Goal: Information Seeking & Learning: Learn about a topic

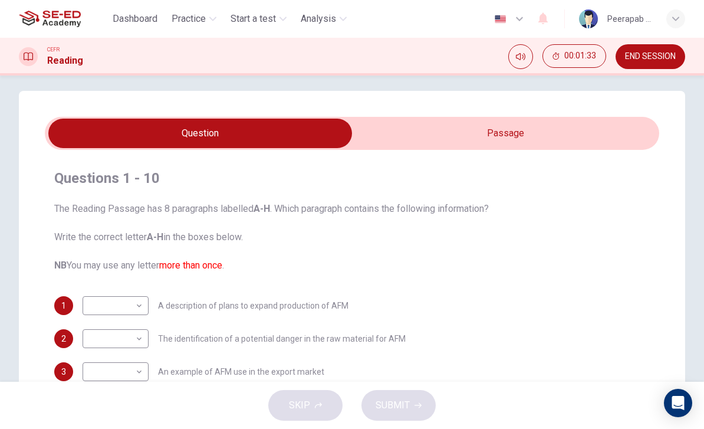
scroll to position [9, 0]
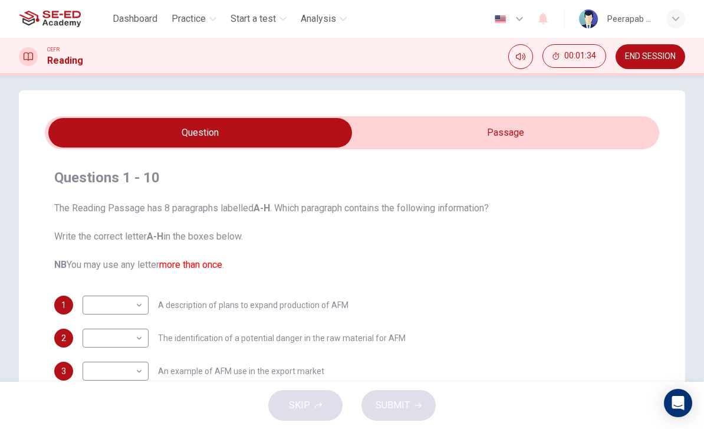
click at [526, 137] on input "checkbox" at bounding box center [200, 132] width 922 height 29
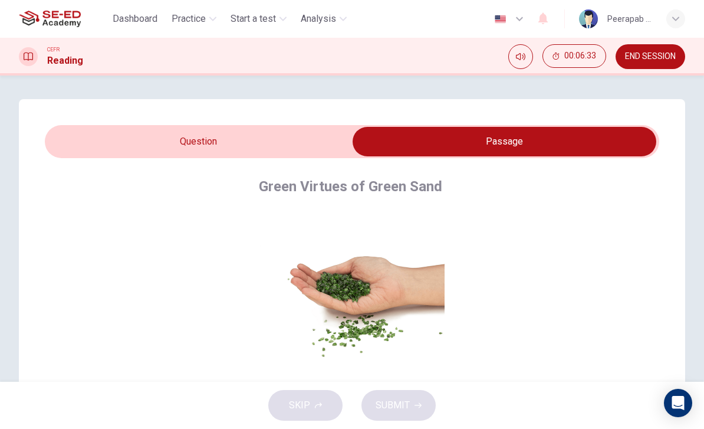
scroll to position [0, 0]
click at [107, 134] on input "checkbox" at bounding box center [505, 141] width 922 height 29
checkbox input "false"
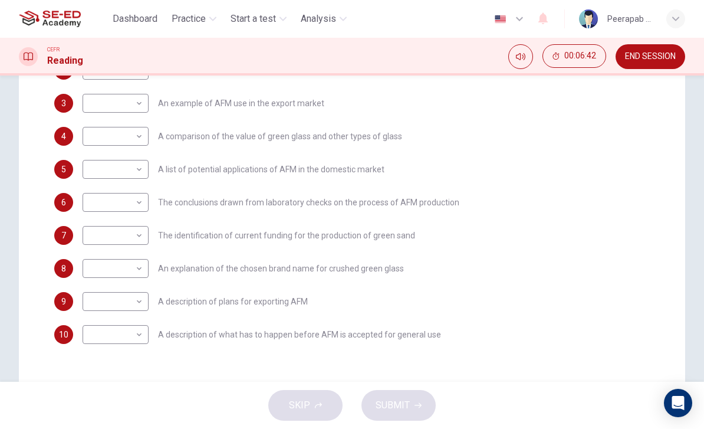
scroll to position [278, 0]
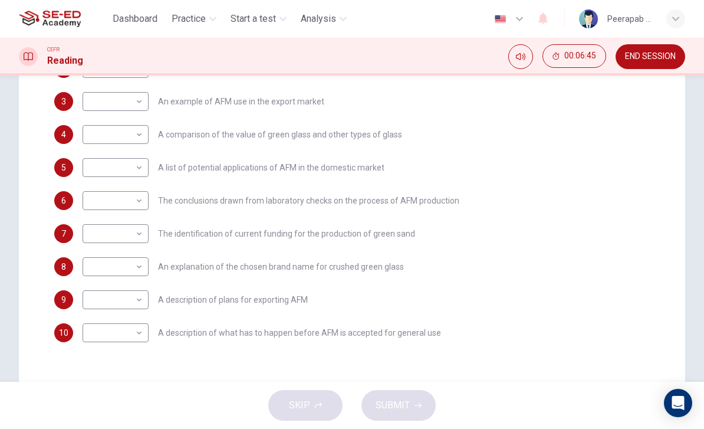
click at [93, 142] on body "This site uses cookies, as explained in our Privacy Policy . If you agree to th…" at bounding box center [352, 214] width 704 height 429
click at [90, 153] on li "A" at bounding box center [116, 153] width 66 height 19
type input "A"
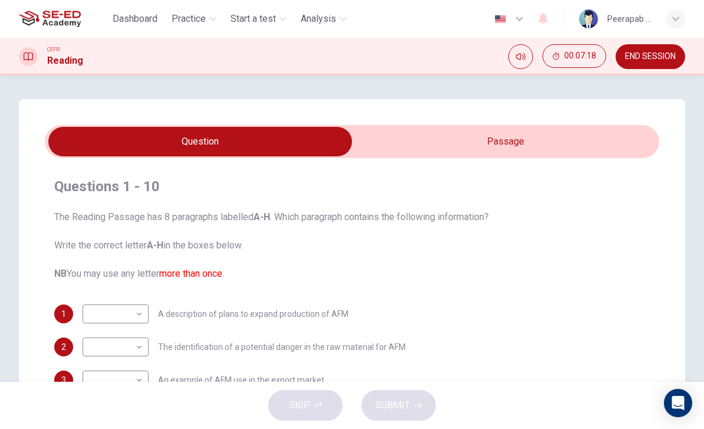
scroll to position [0, 0]
click at [505, 143] on input "checkbox" at bounding box center [200, 141] width 922 height 29
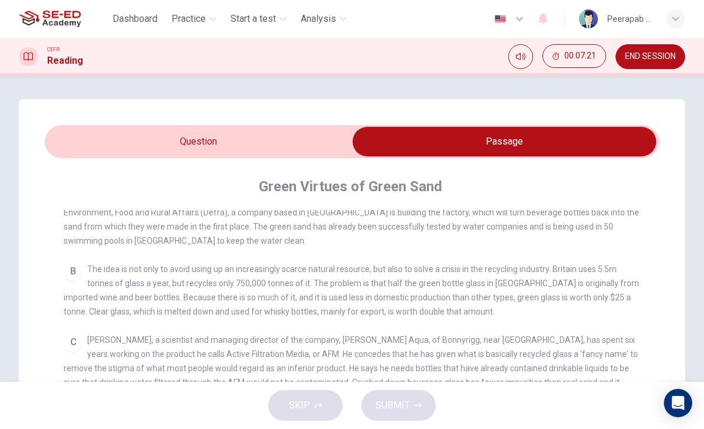
scroll to position [272, 0]
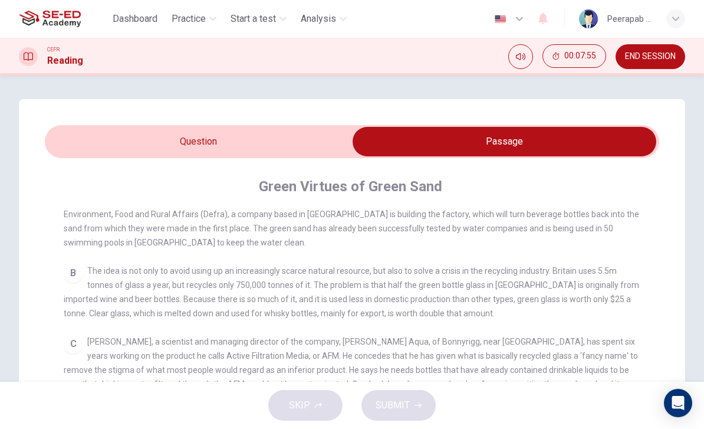
click at [94, 143] on input "checkbox" at bounding box center [505, 141] width 922 height 29
checkbox input "false"
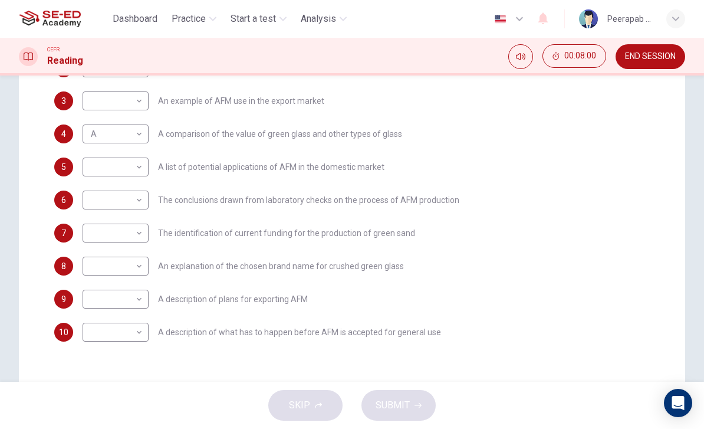
scroll to position [278, 0]
click at [98, 137] on body "This site uses cookies, as explained in our Privacy Policy . If you agree to th…" at bounding box center [352, 214] width 704 height 429
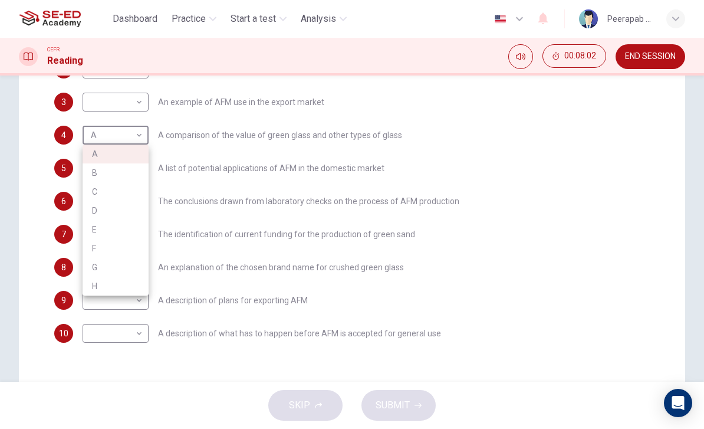
click at [93, 171] on li "B" at bounding box center [116, 172] width 66 height 19
type input "B"
click at [103, 274] on body "This site uses cookies, as explained in our Privacy Policy . If you agree to th…" at bounding box center [352, 214] width 704 height 429
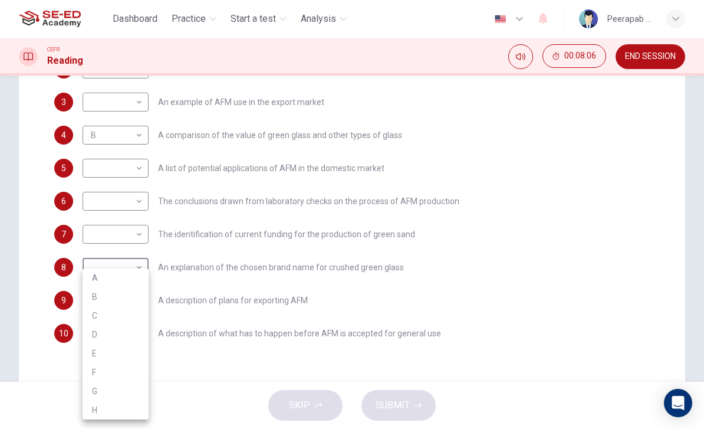
click at [94, 275] on li "A" at bounding box center [116, 277] width 66 height 19
type input "A"
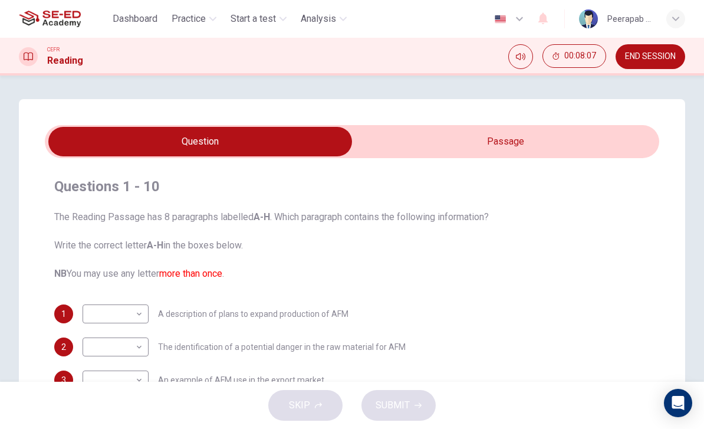
scroll to position [-1, 0]
click at [404, 136] on input "checkbox" at bounding box center [200, 141] width 922 height 29
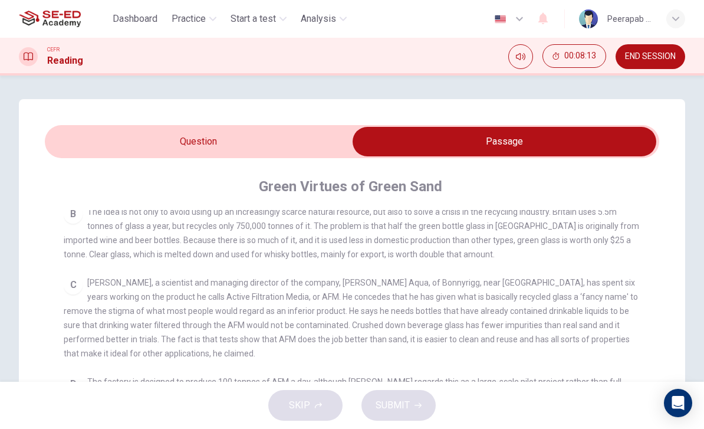
scroll to position [354, 0]
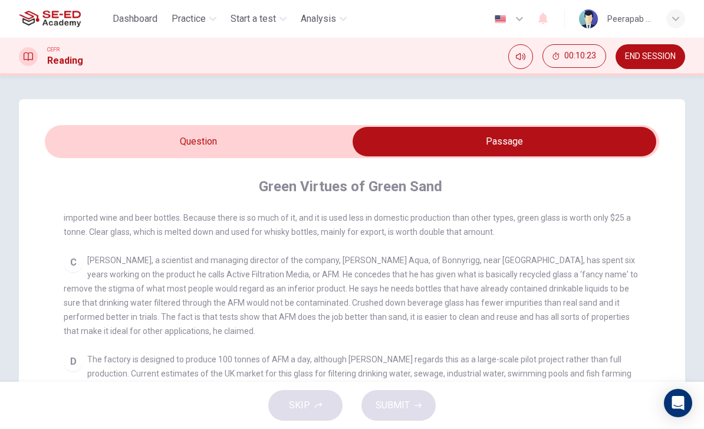
click at [179, 141] on input "checkbox" at bounding box center [505, 141] width 922 height 29
checkbox input "false"
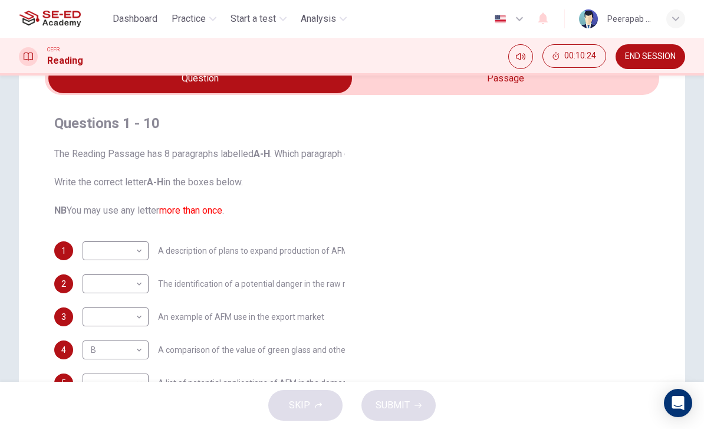
scroll to position [78, 0]
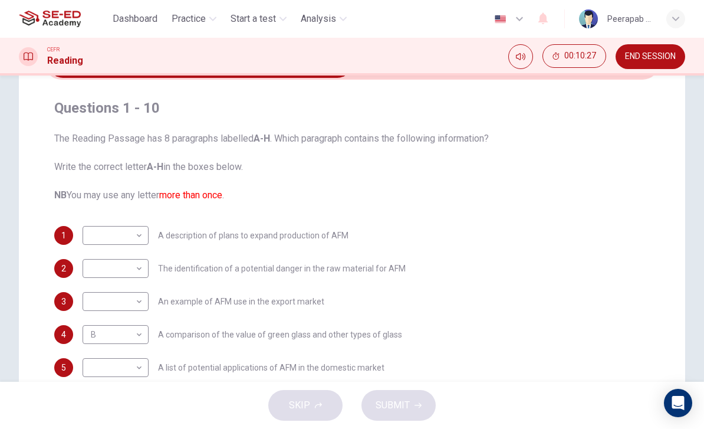
click at [133, 235] on body "This site uses cookies, as explained in our Privacy Policy . If you agree to th…" at bounding box center [352, 214] width 704 height 429
click at [97, 288] on li "C" at bounding box center [116, 291] width 66 height 19
type input "C"
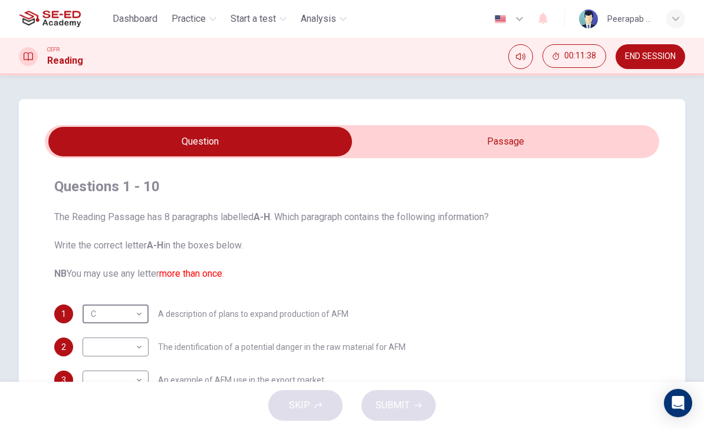
scroll to position [0, 0]
click at [534, 150] on input "checkbox" at bounding box center [200, 141] width 922 height 29
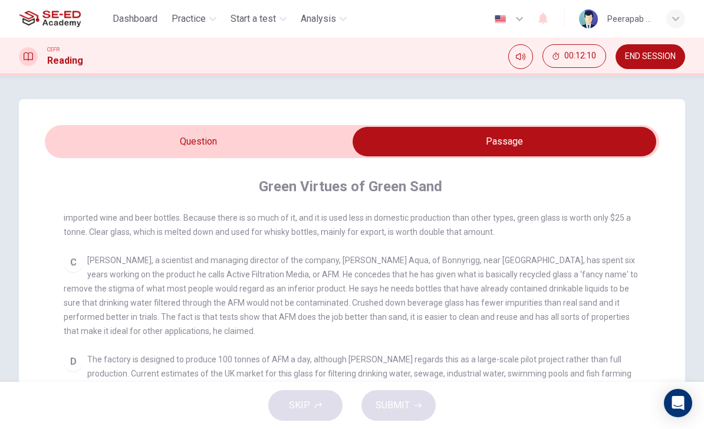
click at [307, 140] on input "checkbox" at bounding box center [505, 141] width 922 height 29
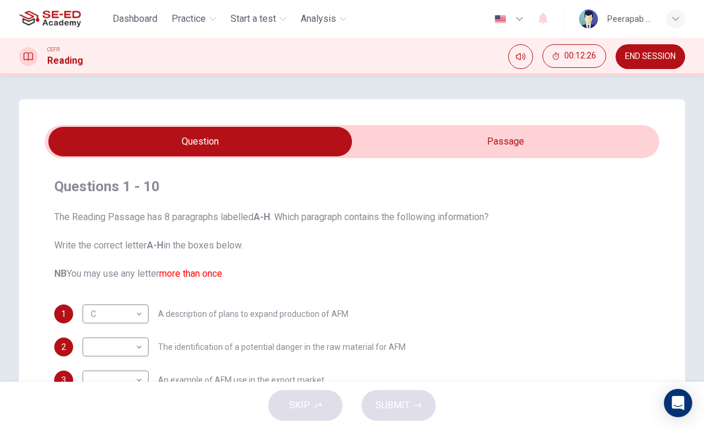
click at [393, 138] on input "checkbox" at bounding box center [200, 141] width 922 height 29
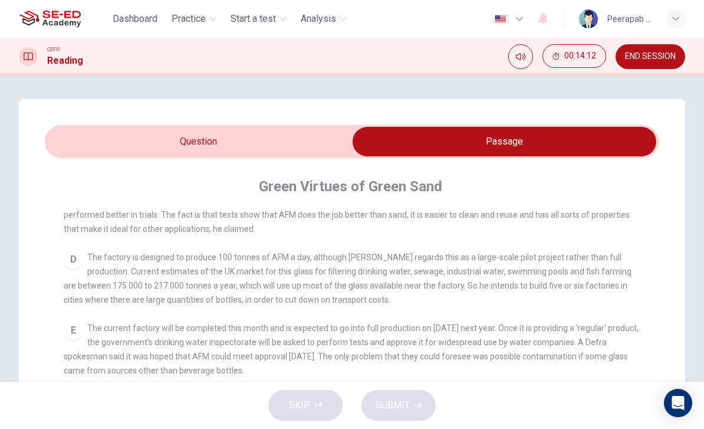
click at [253, 140] on input "checkbox" at bounding box center [505, 141] width 922 height 29
checkbox input "false"
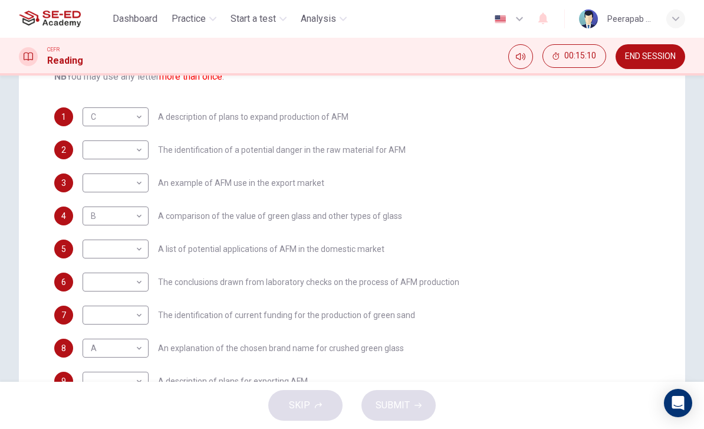
scroll to position [197, 0]
click at [83, 149] on body "This site uses cookies, as explained in our Privacy Policy . If you agree to th…" at bounding box center [352, 214] width 704 height 429
click at [24, 146] on div at bounding box center [352, 214] width 704 height 429
click at [107, 187] on body "This site uses cookies, as explained in our Privacy Policy . If you agree to th…" at bounding box center [352, 214] width 704 height 429
click at [94, 235] on li "C" at bounding box center [116, 239] width 66 height 19
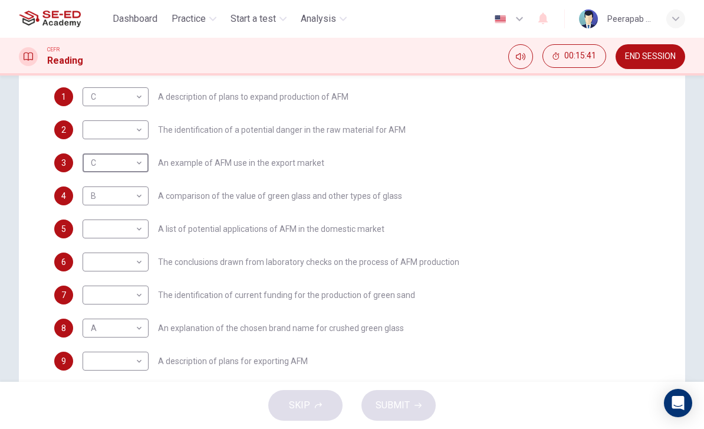
scroll to position [218, 0]
click at [103, 159] on body "This site uses cookies, as explained in our Privacy Policy . If you agree to th…" at bounding box center [352, 214] width 704 height 429
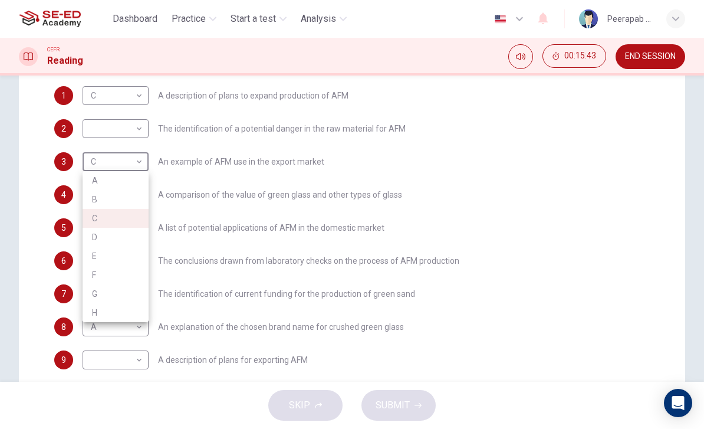
click at [94, 233] on li "D" at bounding box center [116, 237] width 66 height 19
type input "D"
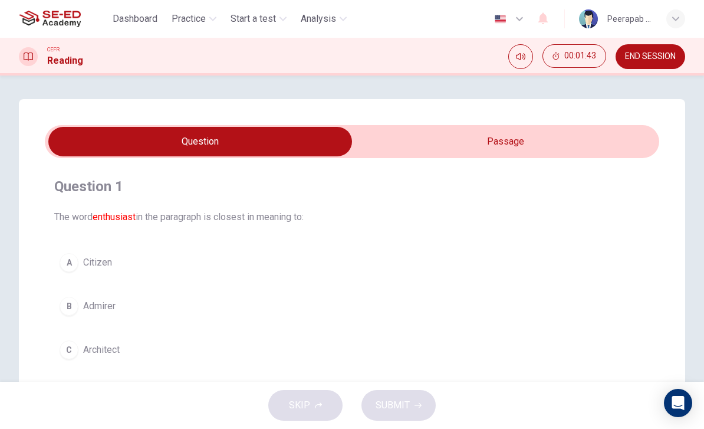
click at [394, 145] on input "checkbox" at bounding box center [200, 141] width 922 height 29
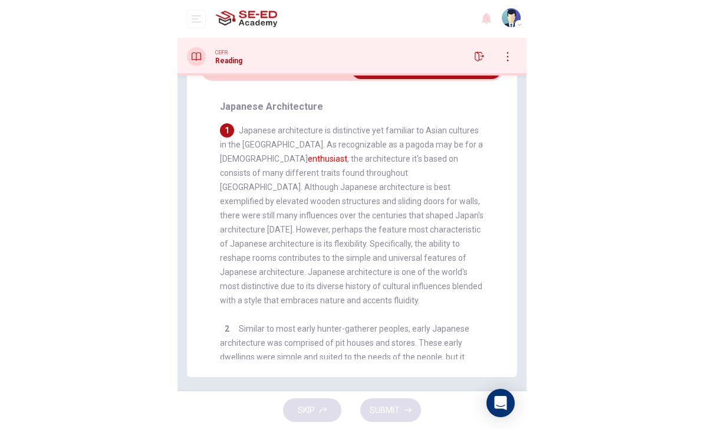
scroll to position [45, 0]
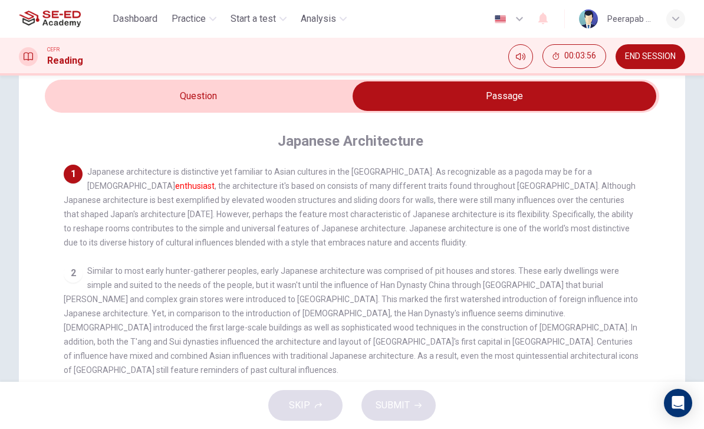
click at [168, 108] on input "checkbox" at bounding box center [505, 95] width 922 height 29
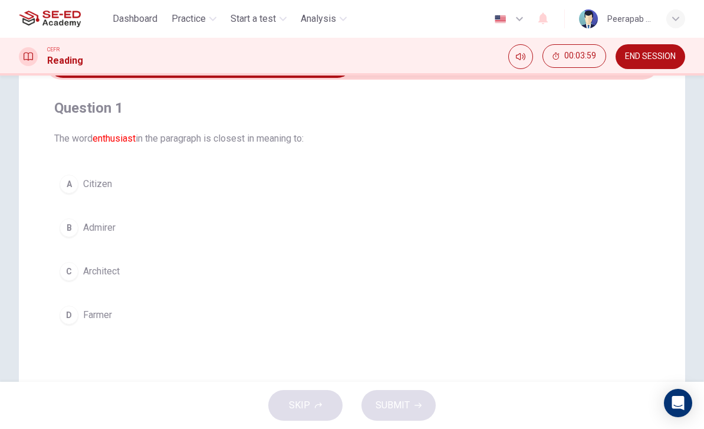
scroll to position [80, 0]
click at [76, 274] on div "C" at bounding box center [69, 270] width 19 height 19
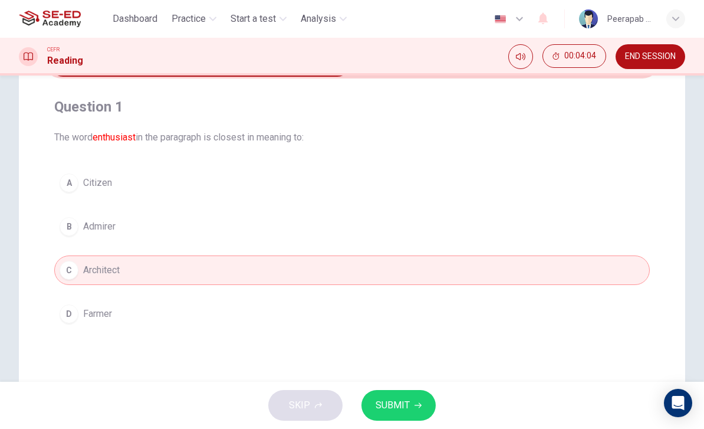
click at [412, 401] on button "SUBMIT" at bounding box center [398, 405] width 74 height 31
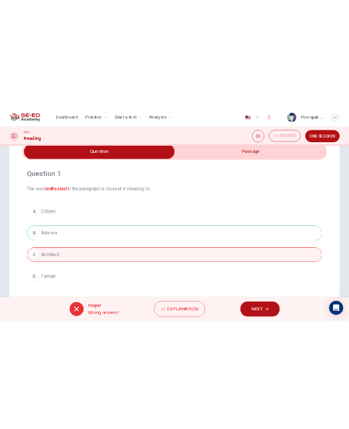
scroll to position [48, 0]
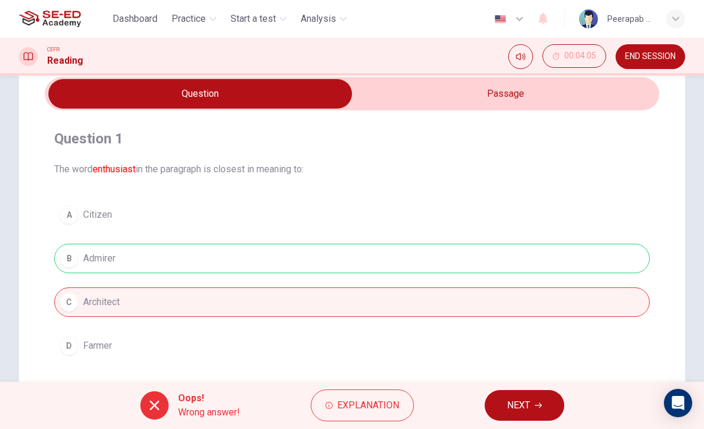
click at [418, 88] on input "checkbox" at bounding box center [200, 93] width 922 height 29
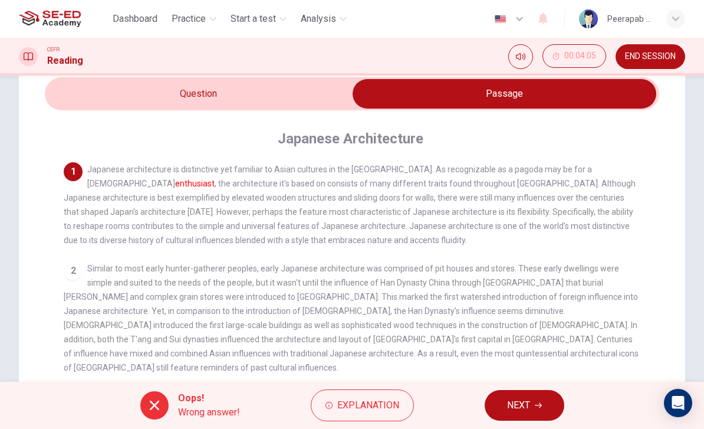
click at [288, 98] on input "checkbox" at bounding box center [505, 93] width 922 height 29
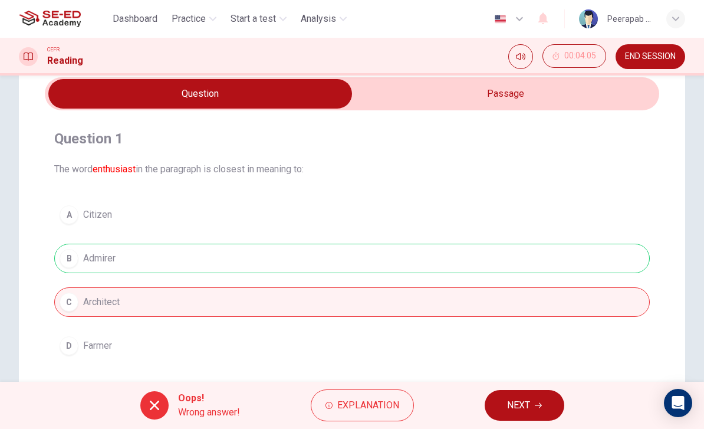
click at [517, 397] on span "NEXT" at bounding box center [518, 405] width 23 height 17
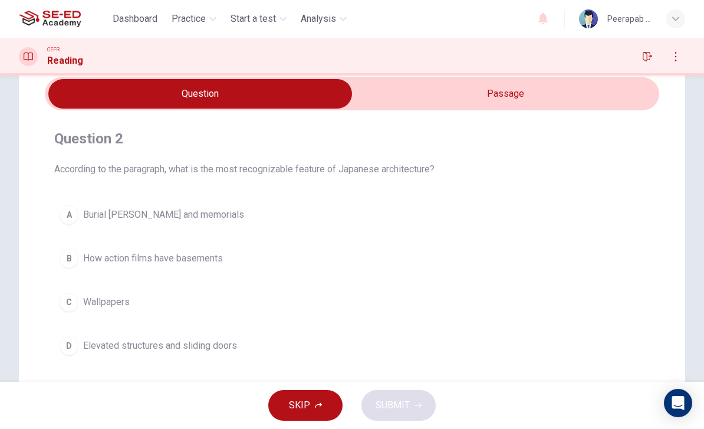
scroll to position [0, 0]
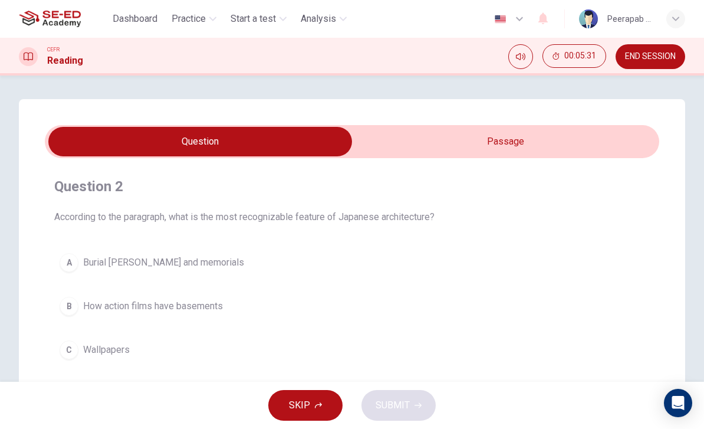
click at [356, 139] on input "checkbox" at bounding box center [200, 141] width 922 height 29
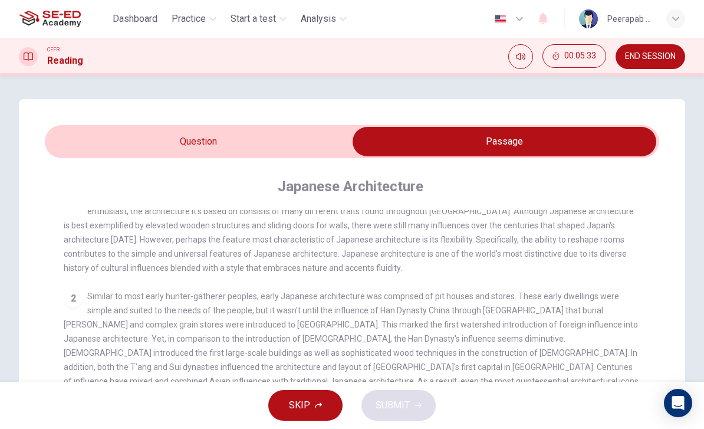
scroll to position [19, 0]
click at [178, 146] on input "checkbox" at bounding box center [505, 141] width 922 height 29
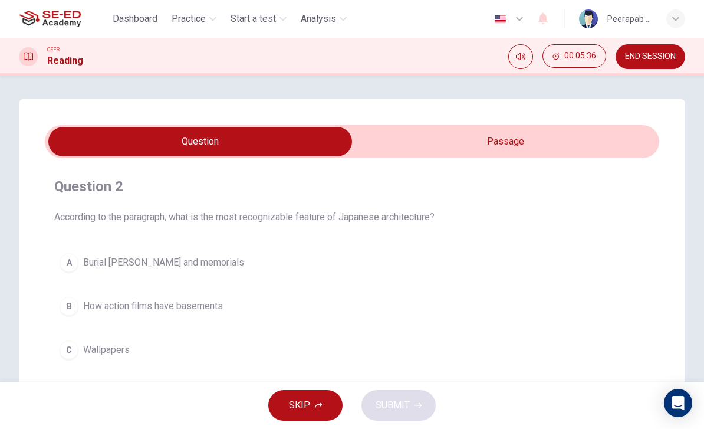
click at [360, 141] on input "checkbox" at bounding box center [200, 141] width 922 height 29
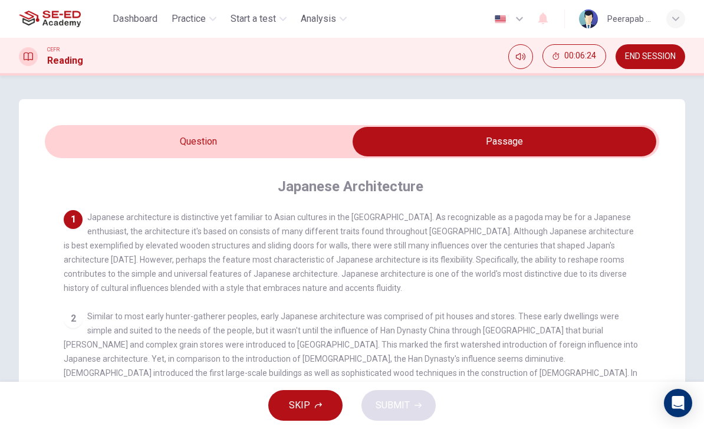
scroll to position [0, 0]
click at [134, 128] on input "checkbox" at bounding box center [505, 141] width 922 height 29
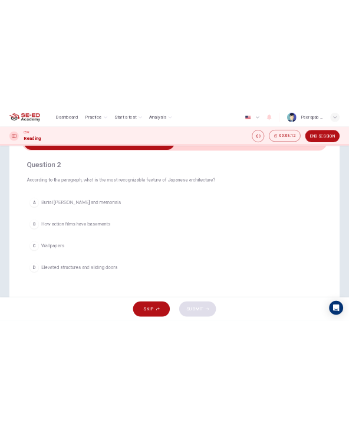
scroll to position [83, 0]
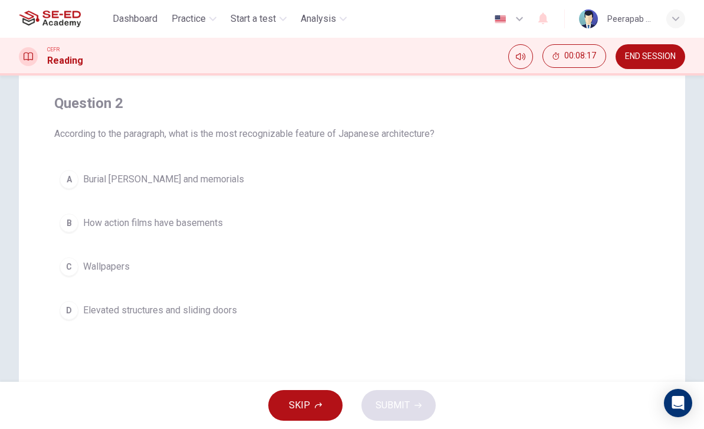
click at [61, 317] on button "D Elevated structures and sliding doors" at bounding box center [352, 309] width 596 height 29
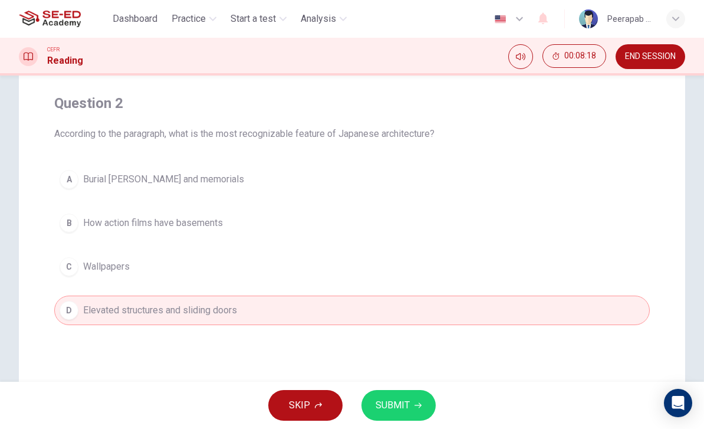
click at [377, 383] on div "SKIP SUBMIT" at bounding box center [352, 404] width 704 height 47
click at [374, 409] on button "SUBMIT" at bounding box center [398, 405] width 74 height 31
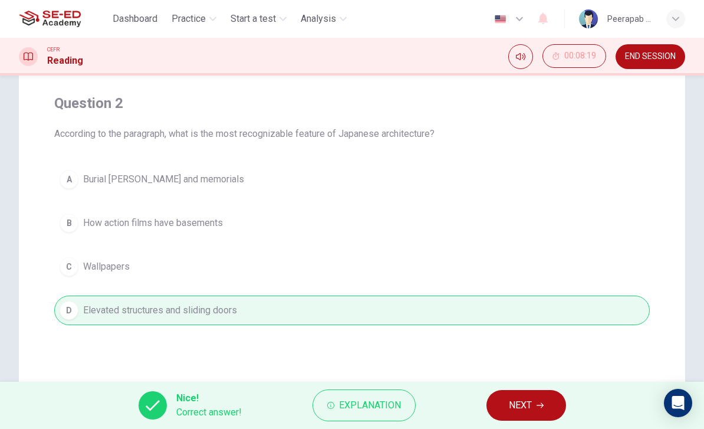
click at [524, 407] on span "NEXT" at bounding box center [520, 405] width 23 height 17
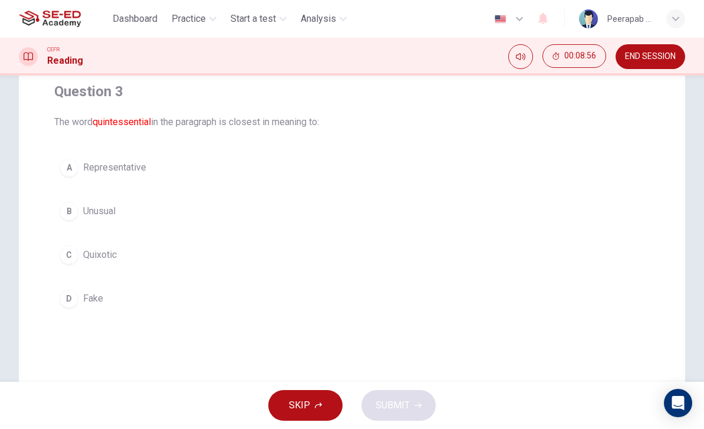
scroll to position [101, 0]
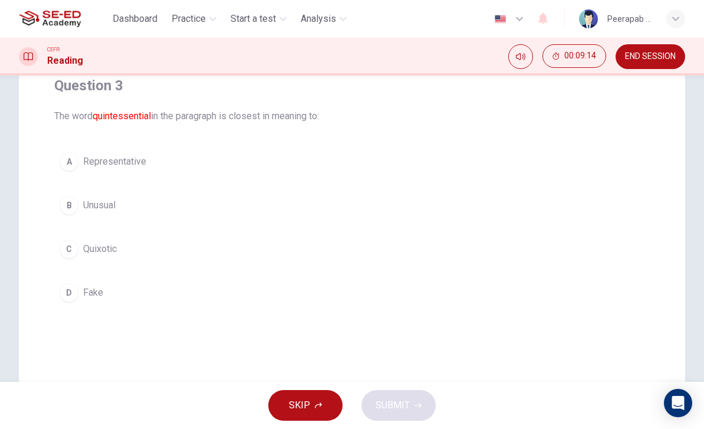
click at [73, 162] on div "A" at bounding box center [69, 161] width 19 height 19
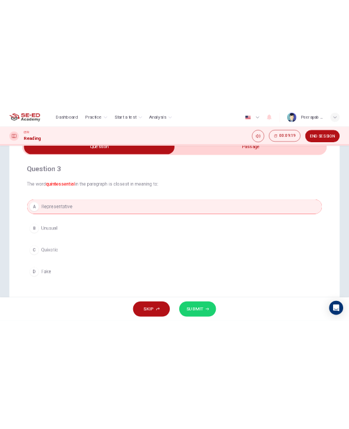
scroll to position [55, 0]
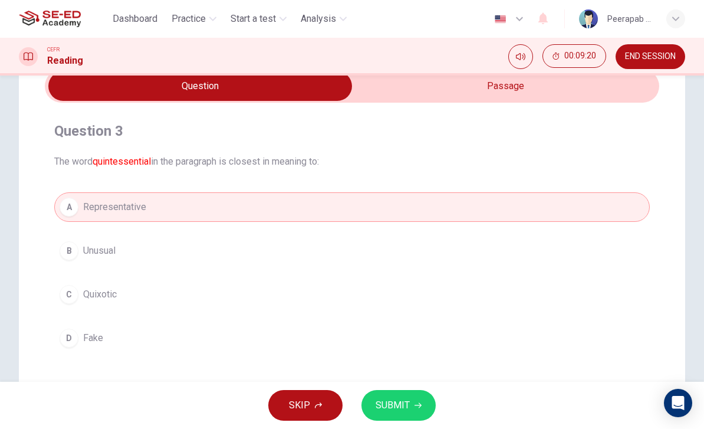
click at [496, 92] on input "checkbox" at bounding box center [200, 85] width 922 height 29
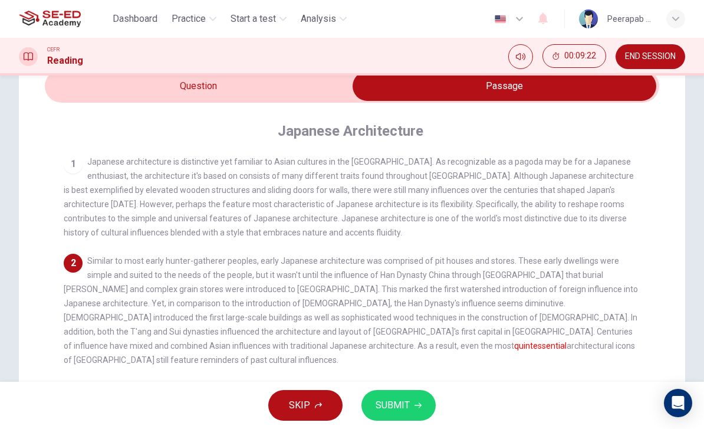
click at [281, 89] on input "checkbox" at bounding box center [505, 85] width 922 height 29
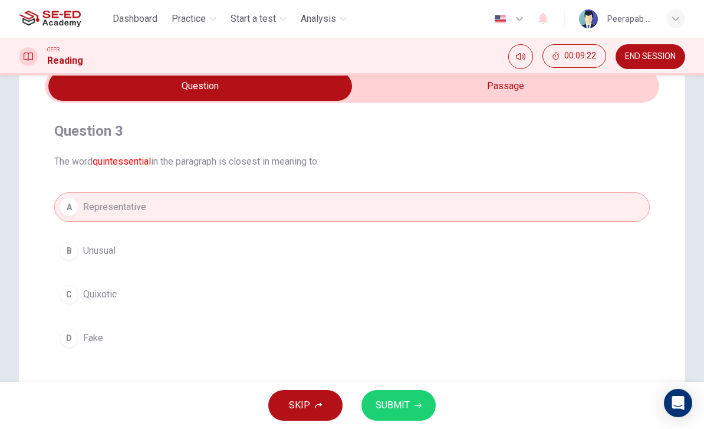
click at [398, 403] on span "SUBMIT" at bounding box center [393, 405] width 34 height 17
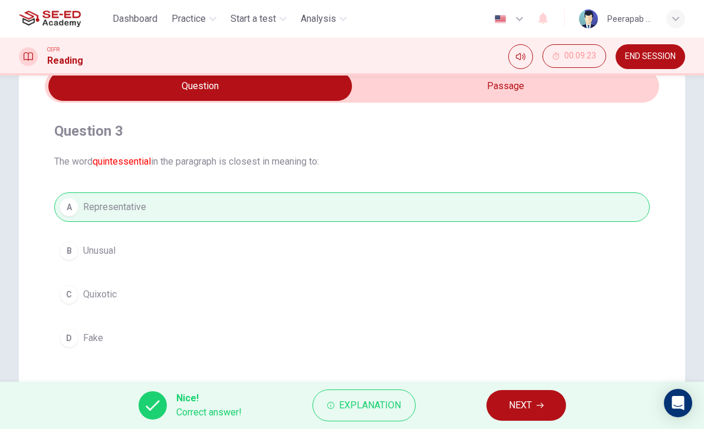
click at [527, 400] on span "NEXT" at bounding box center [520, 405] width 23 height 17
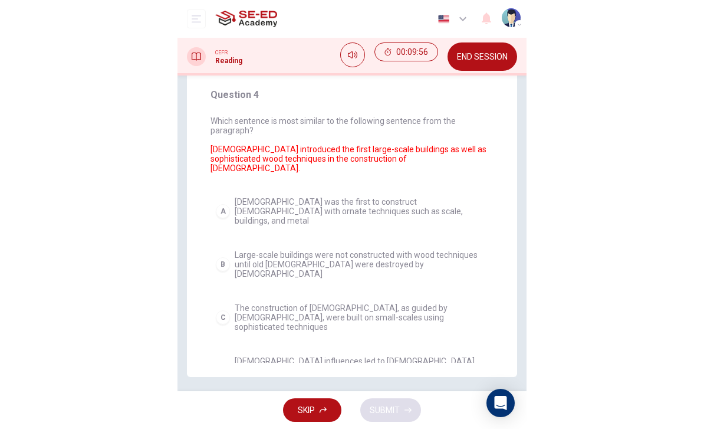
scroll to position [47, 0]
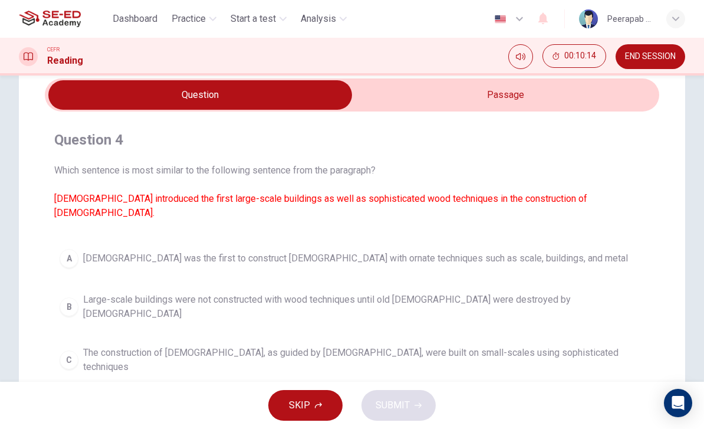
click at [488, 101] on input "checkbox" at bounding box center [200, 94] width 922 height 29
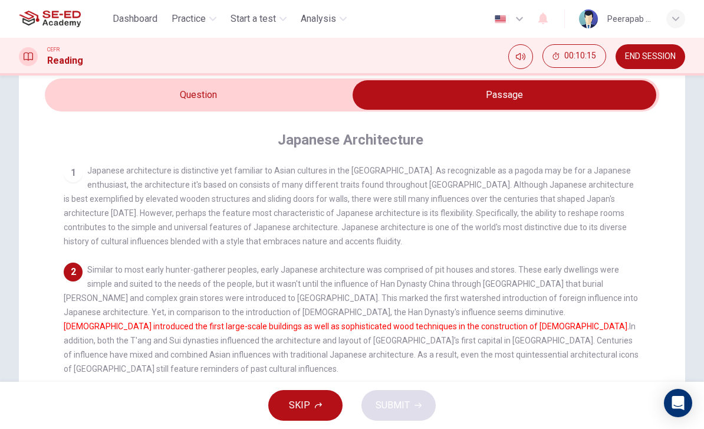
click at [320, 97] on input "checkbox" at bounding box center [505, 94] width 922 height 29
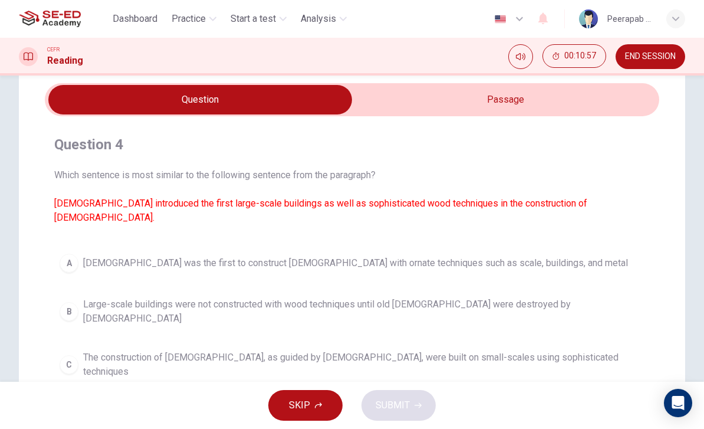
scroll to position [41, 0]
click at [531, 105] on input "checkbox" at bounding box center [200, 99] width 922 height 29
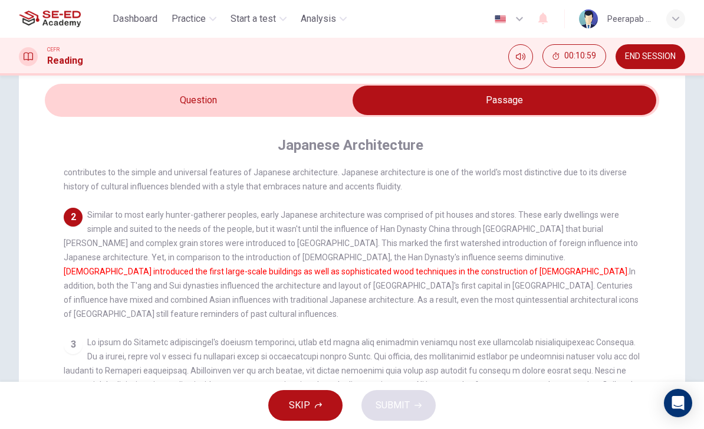
scroll to position [59, 0]
click at [233, 106] on input "checkbox" at bounding box center [505, 99] width 922 height 29
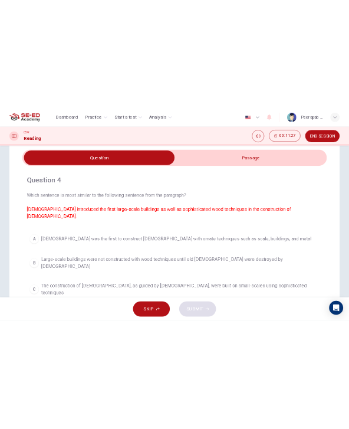
scroll to position [84, 0]
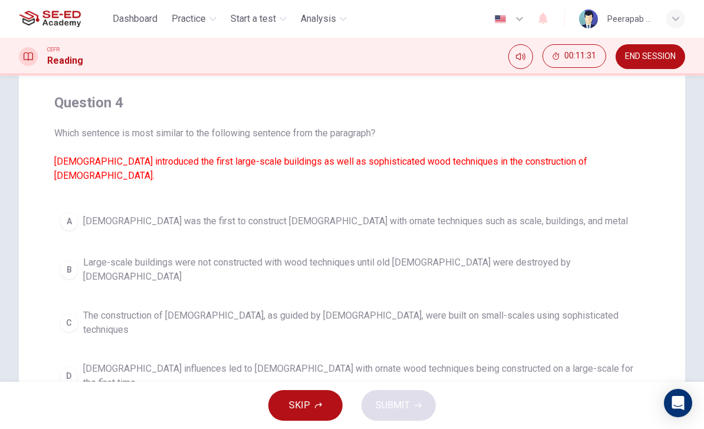
click at [323, 361] on span "[DEMOGRAPHIC_DATA] influences led to [DEMOGRAPHIC_DATA] with ornate wood techni…" at bounding box center [363, 375] width 561 height 28
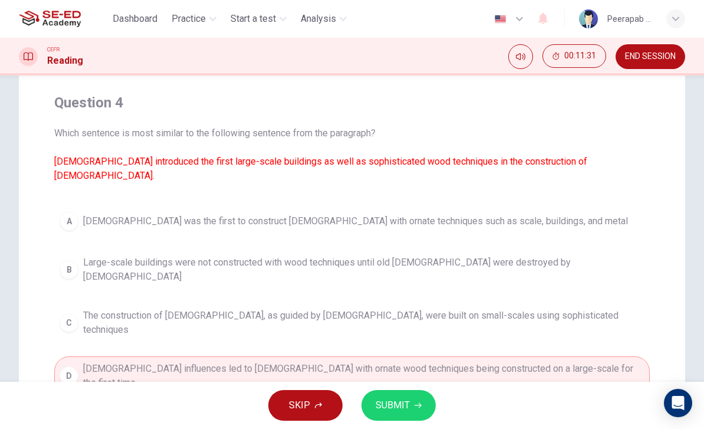
click at [379, 399] on span "SUBMIT" at bounding box center [393, 405] width 34 height 17
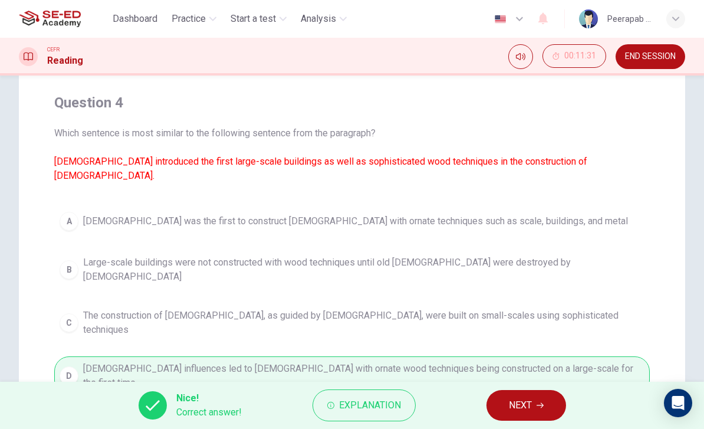
click at [526, 405] on span "NEXT" at bounding box center [520, 405] width 23 height 17
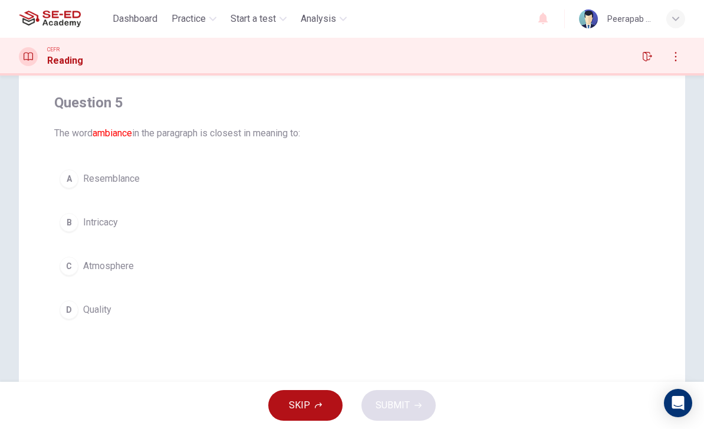
scroll to position [0, 0]
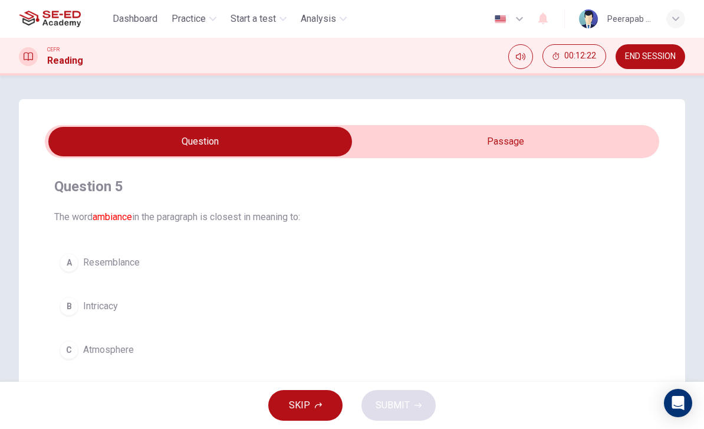
click at [406, 144] on input "checkbox" at bounding box center [200, 141] width 922 height 29
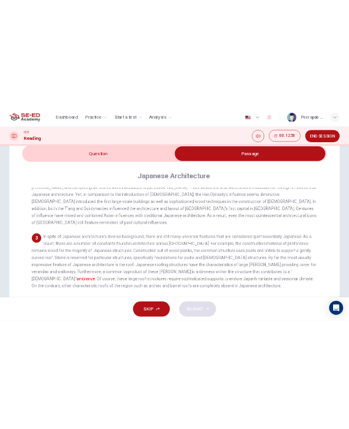
scroll to position [49, 0]
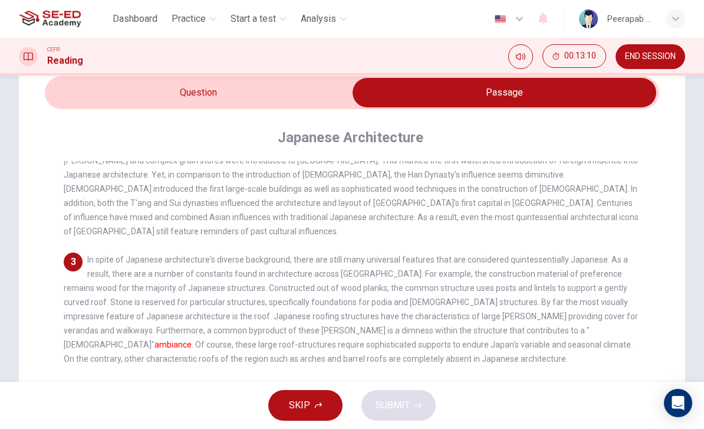
click at [129, 85] on input "checkbox" at bounding box center [505, 92] width 922 height 29
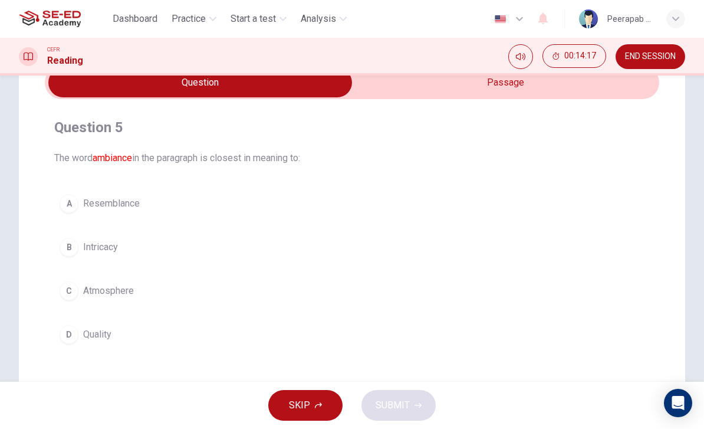
scroll to position [60, 0]
click at [386, 85] on input "checkbox" at bounding box center [200, 81] width 922 height 29
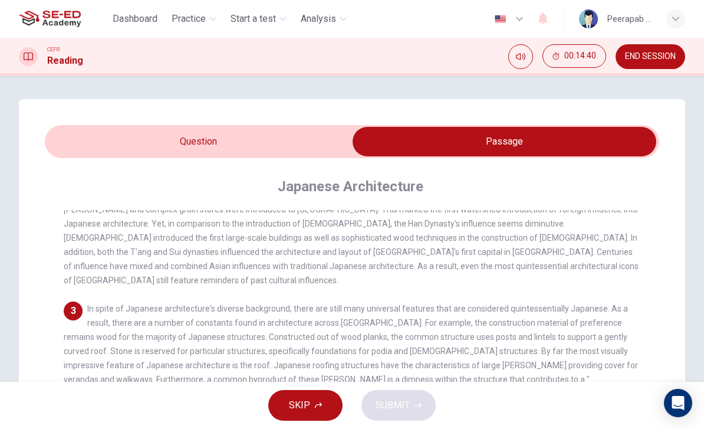
scroll to position [0, 0]
click at [140, 131] on input "checkbox" at bounding box center [505, 141] width 922 height 29
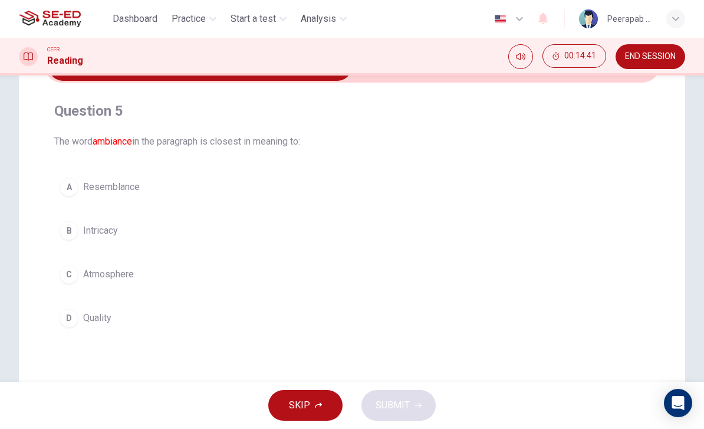
scroll to position [87, 0]
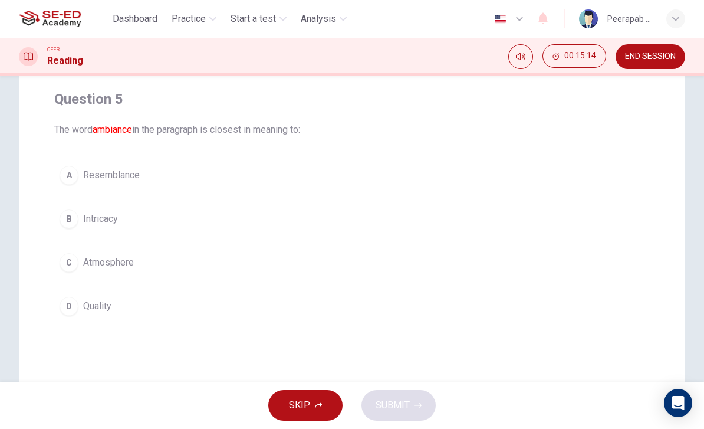
click at [63, 218] on div "B" at bounding box center [69, 218] width 19 height 19
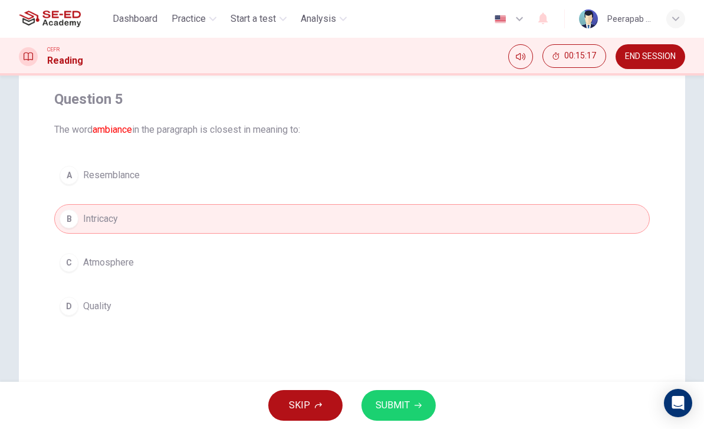
click at [369, 396] on button "SUBMIT" at bounding box center [398, 405] width 74 height 31
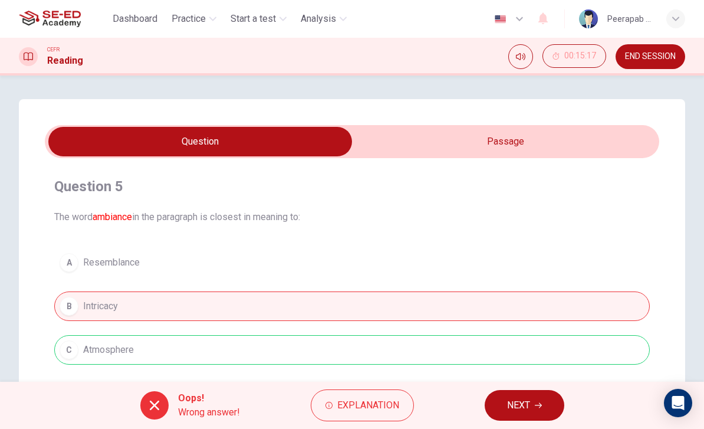
scroll to position [0, 0]
click at [525, 405] on span "NEXT" at bounding box center [518, 405] width 23 height 17
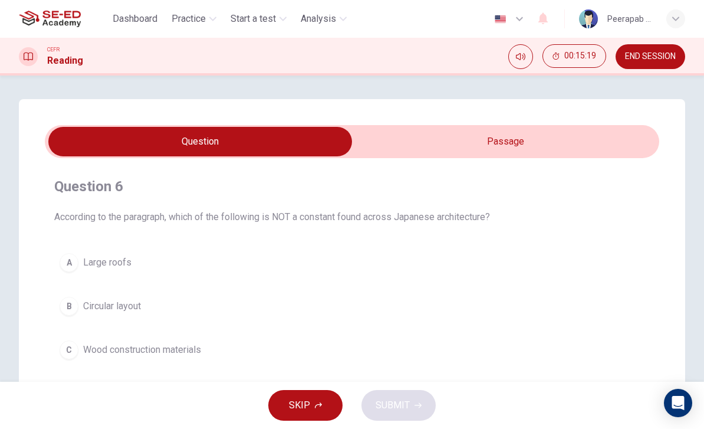
click at [478, 146] on input "checkbox" at bounding box center [200, 141] width 922 height 29
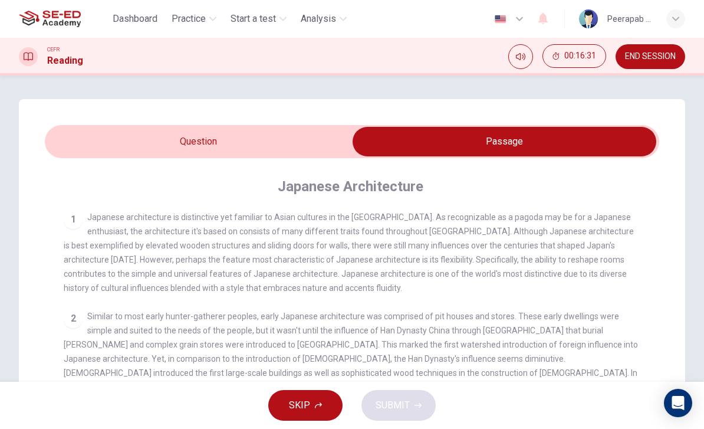
click at [121, 136] on input "checkbox" at bounding box center [505, 141] width 922 height 29
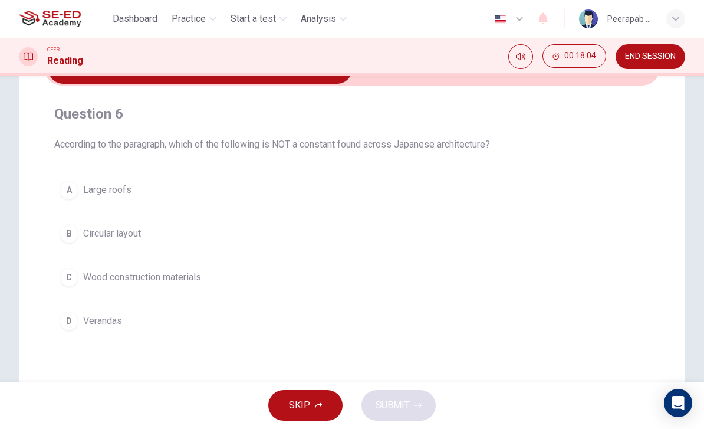
scroll to position [51, 0]
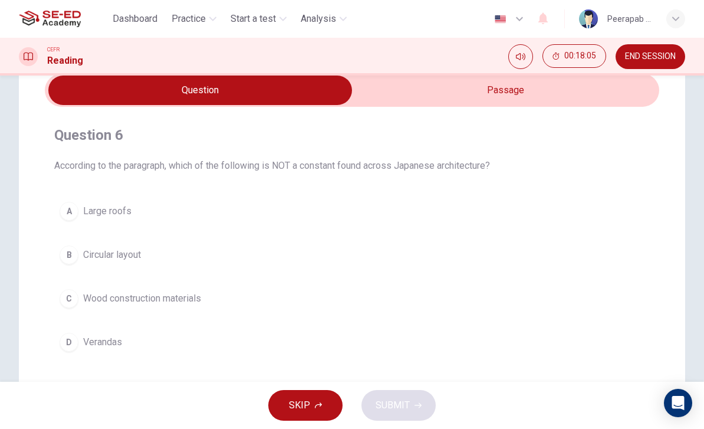
click at [538, 87] on input "checkbox" at bounding box center [200, 89] width 922 height 29
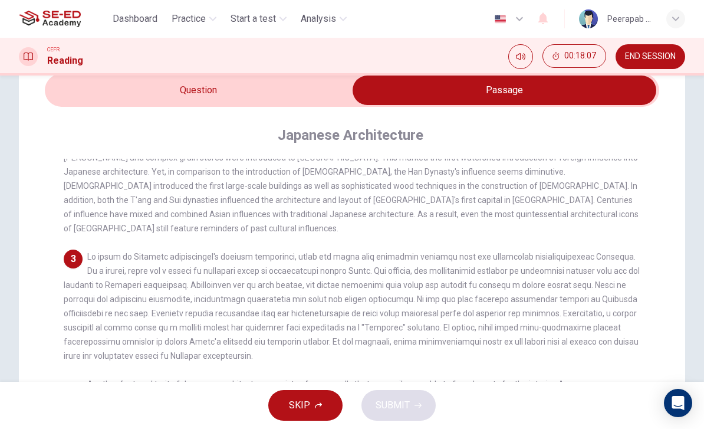
scroll to position [135, 0]
click at [162, 85] on input "checkbox" at bounding box center [505, 89] width 922 height 29
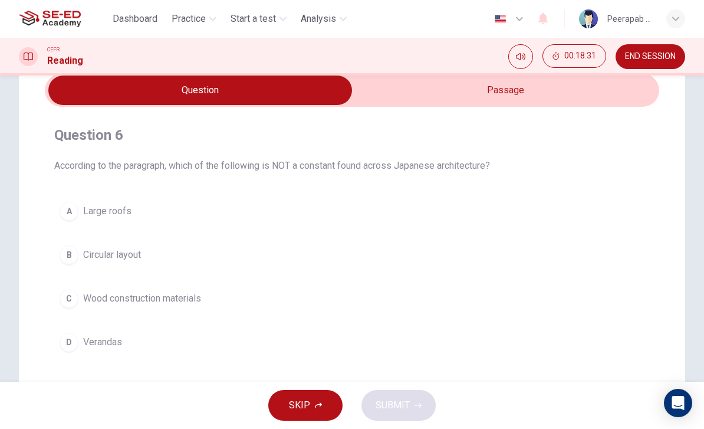
click at [132, 202] on button "A Large roofs" at bounding box center [352, 210] width 596 height 29
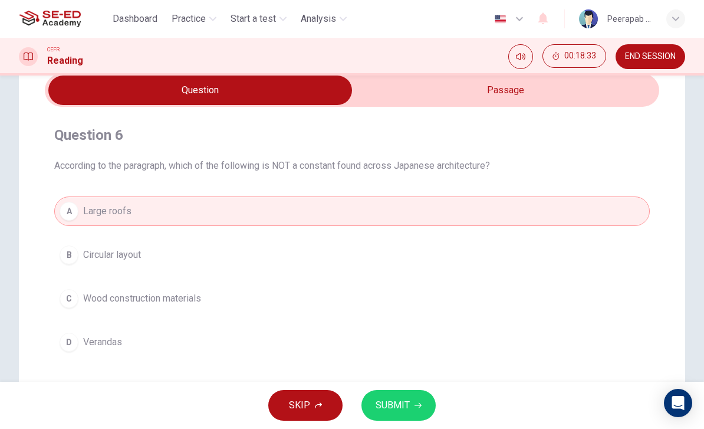
click at [399, 402] on span "SUBMIT" at bounding box center [393, 405] width 34 height 17
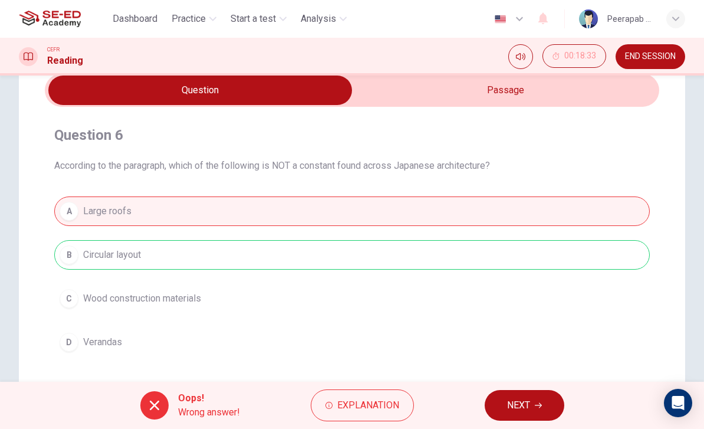
click at [504, 397] on button "NEXT" at bounding box center [525, 405] width 80 height 31
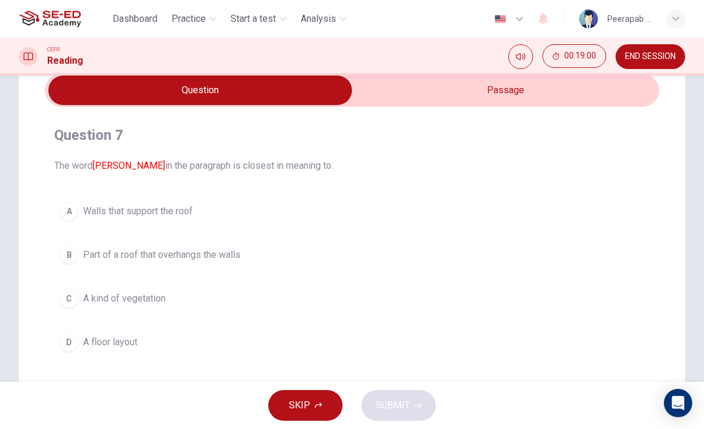
click at [450, 83] on input "checkbox" at bounding box center [200, 89] width 922 height 29
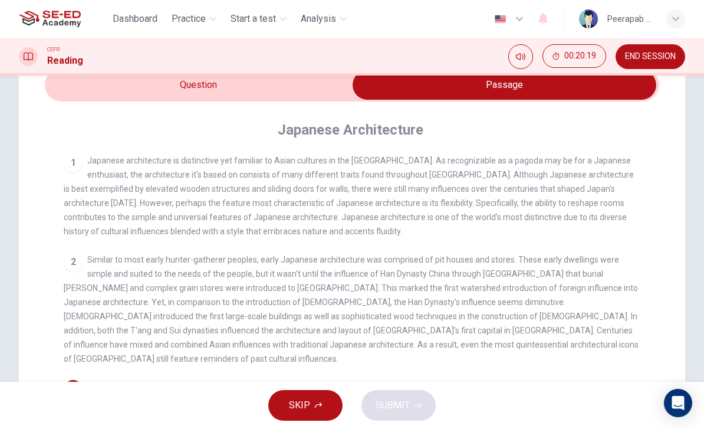
scroll to position [54, 0]
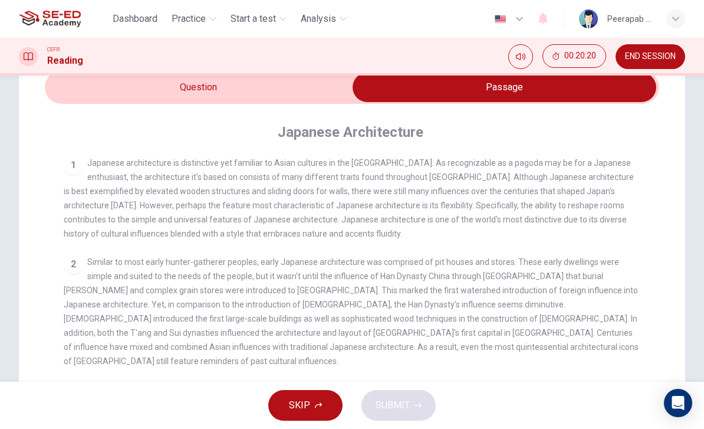
click at [305, 94] on input "checkbox" at bounding box center [505, 87] width 922 height 29
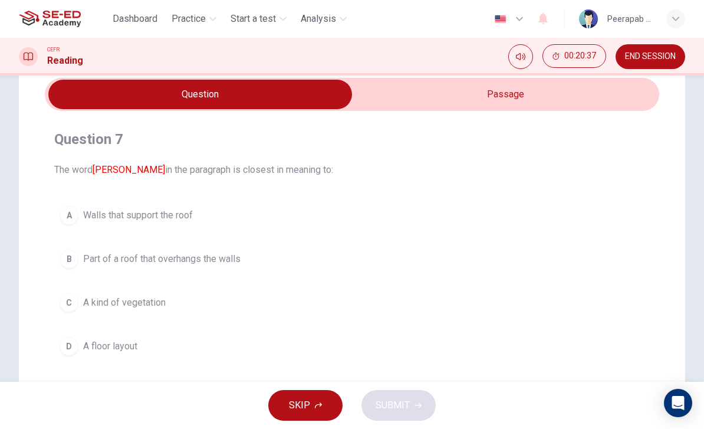
scroll to position [48, 0]
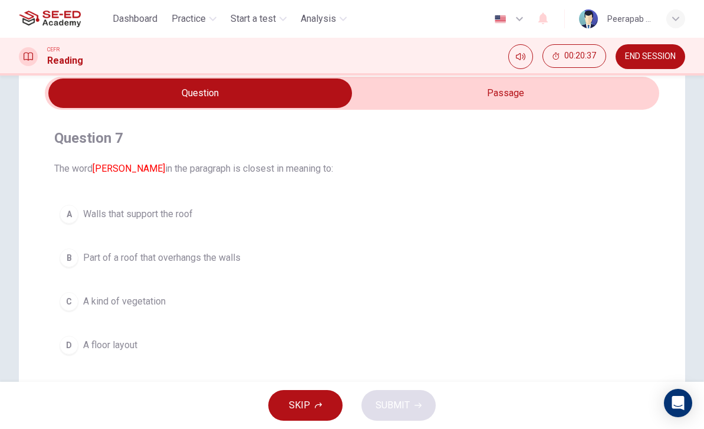
click at [498, 89] on input "checkbox" at bounding box center [200, 92] width 922 height 29
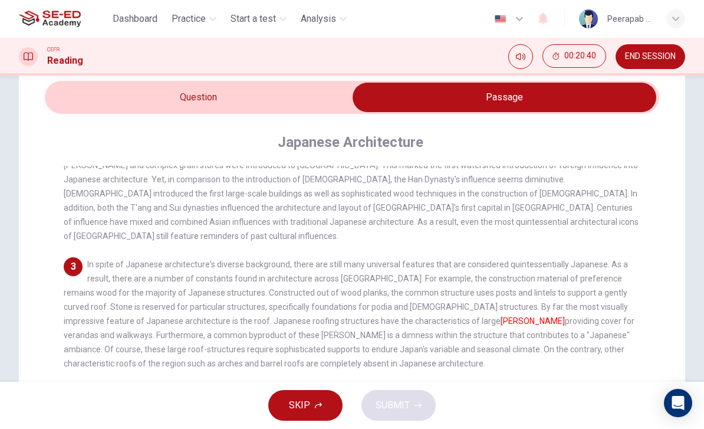
scroll to position [43, 0]
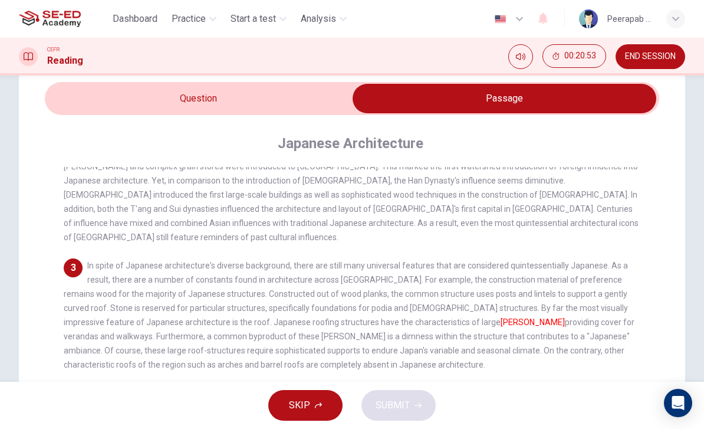
click at [322, 100] on input "checkbox" at bounding box center [505, 98] width 922 height 29
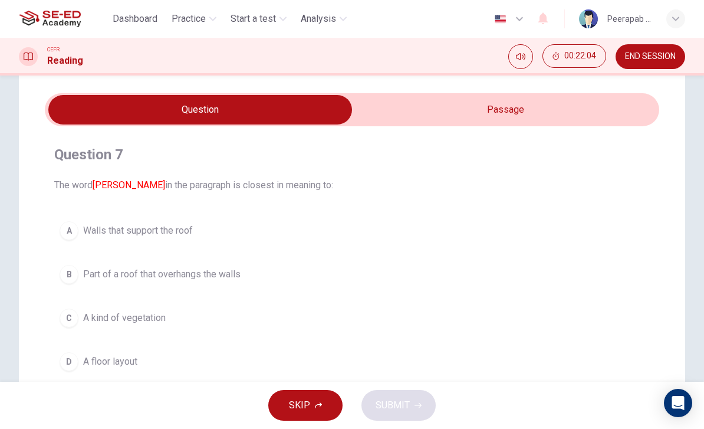
scroll to position [32, 0]
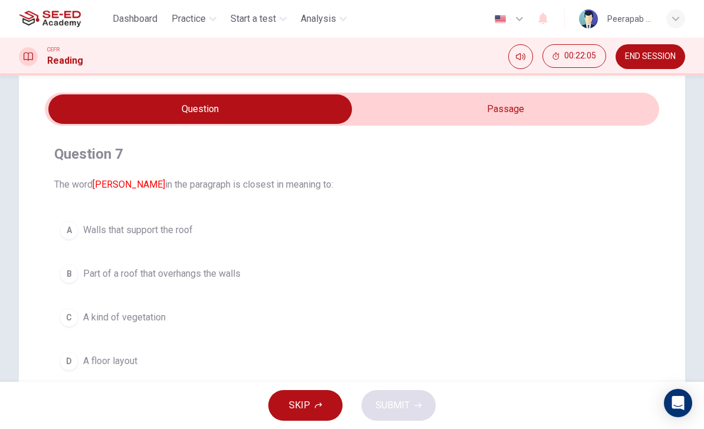
click at [416, 110] on input "checkbox" at bounding box center [200, 108] width 922 height 29
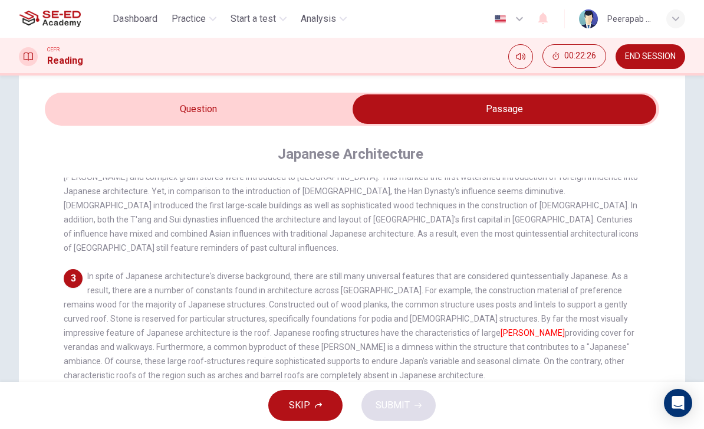
click at [336, 121] on input "checkbox" at bounding box center [505, 108] width 922 height 29
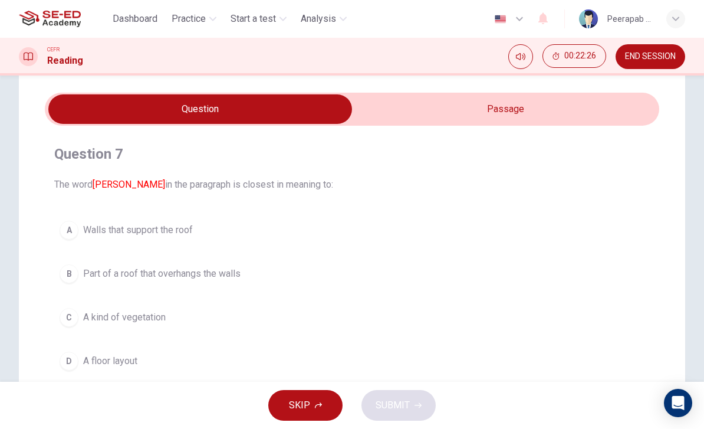
scroll to position [63, 0]
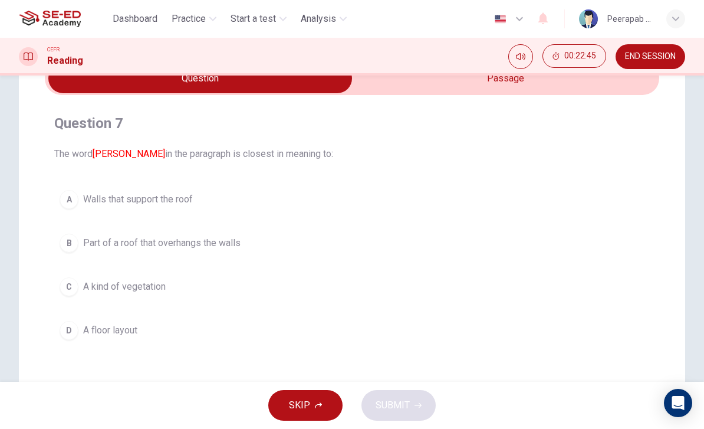
click at [383, 193] on button "A Walls that support the roof" at bounding box center [352, 199] width 596 height 29
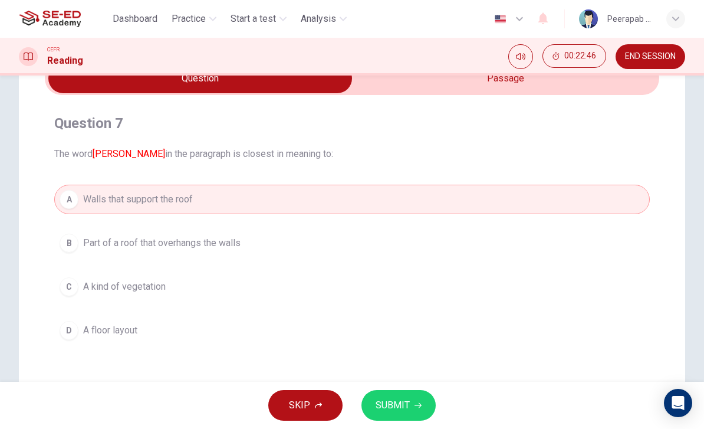
click at [396, 393] on button "SUBMIT" at bounding box center [398, 405] width 74 height 31
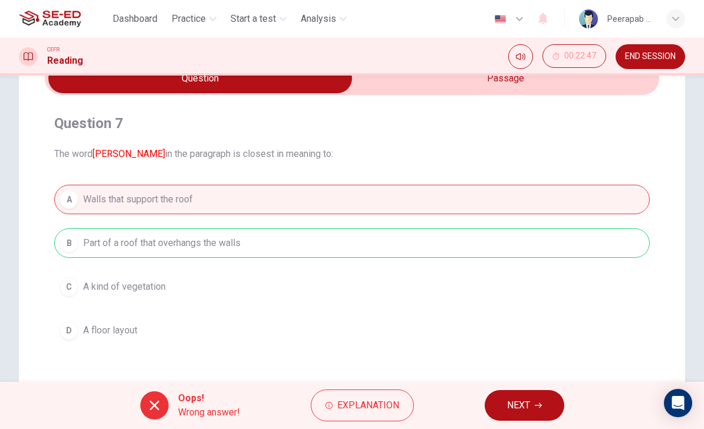
click at [508, 90] on input "checkbox" at bounding box center [200, 78] width 922 height 29
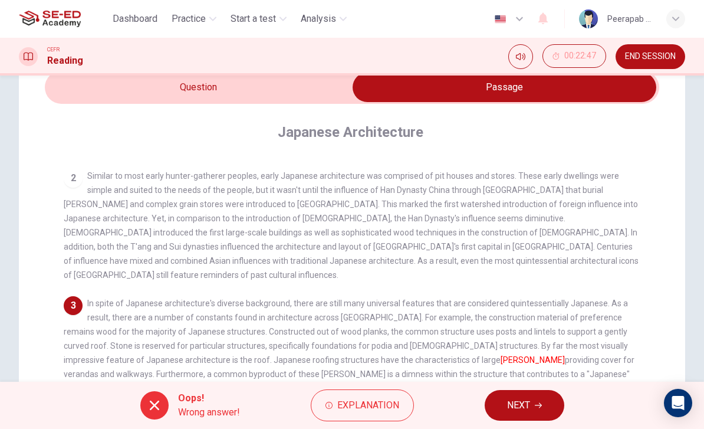
scroll to position [50, 0]
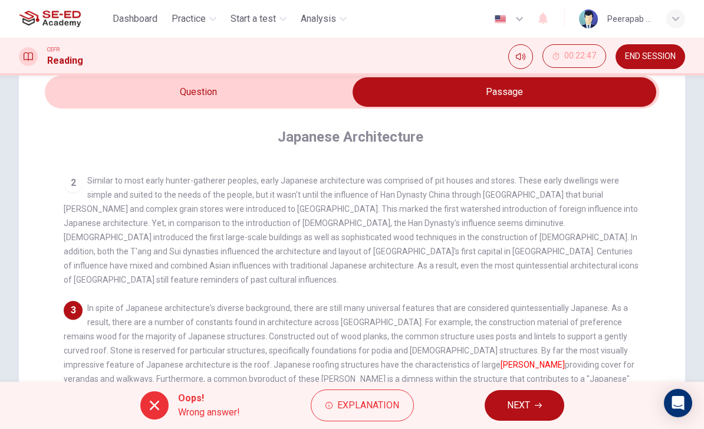
click at [344, 96] on input "checkbox" at bounding box center [505, 91] width 922 height 29
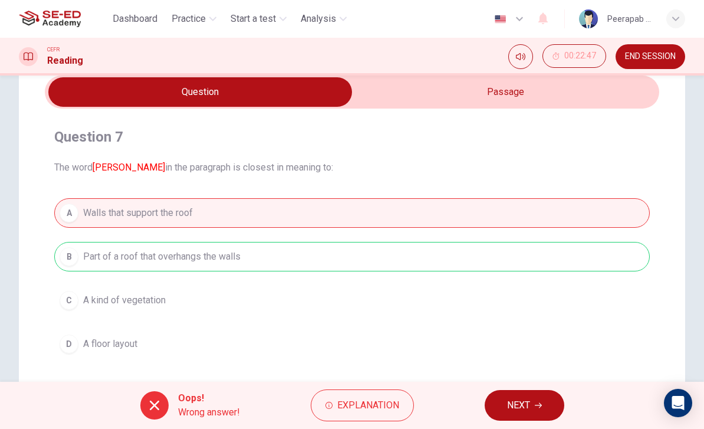
click at [520, 402] on span "NEXT" at bounding box center [518, 405] width 23 height 17
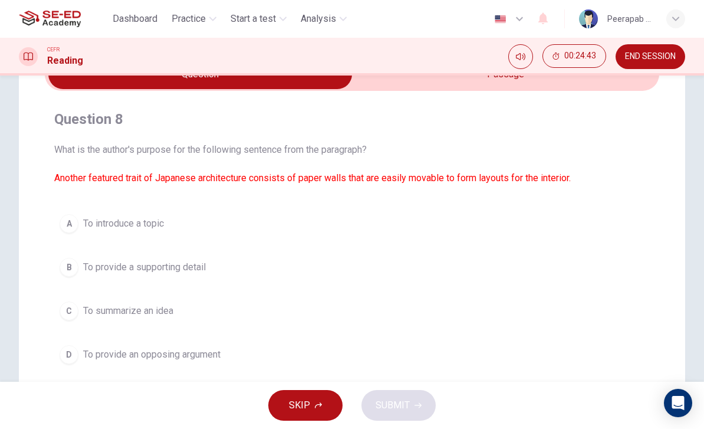
scroll to position [54, 0]
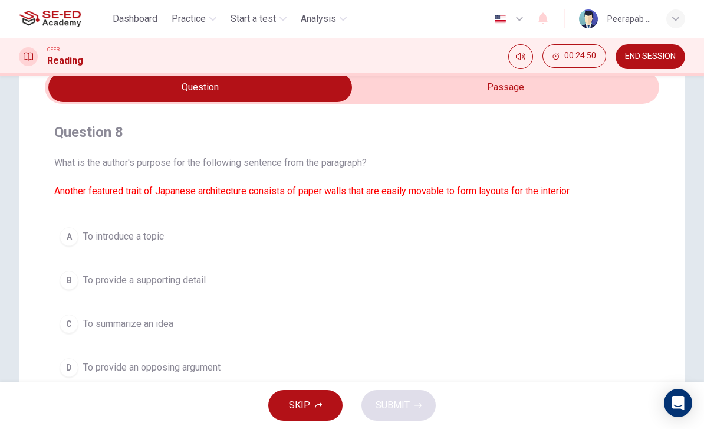
click at [559, 91] on input "checkbox" at bounding box center [200, 87] width 922 height 29
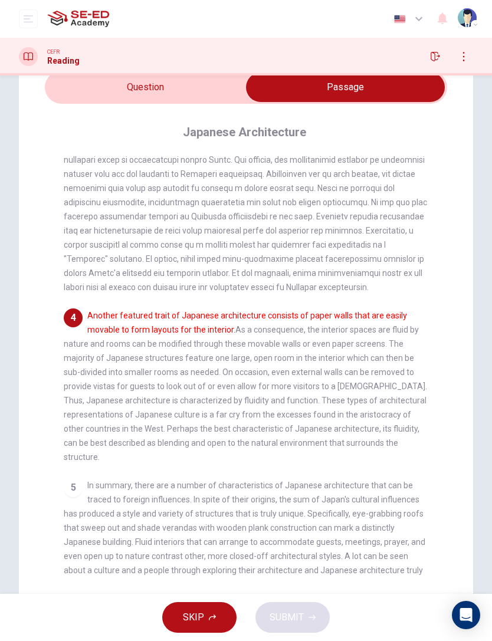
scroll to position [370, 0]
click at [204, 98] on input "checkbox" at bounding box center [345, 87] width 603 height 29
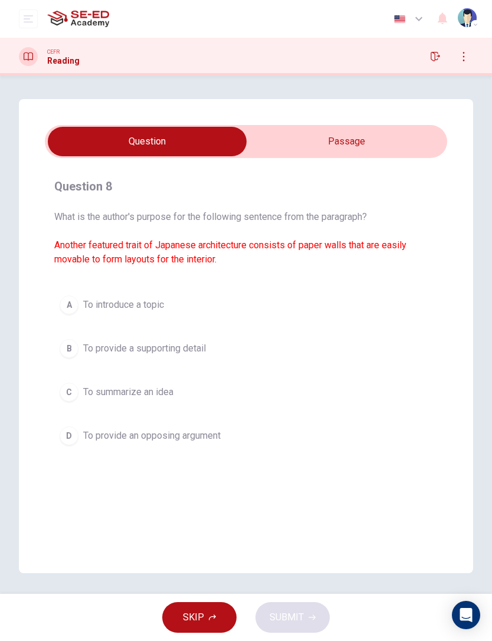
scroll to position [0, 0]
click at [190, 296] on button "A To introduce a topic" at bounding box center [245, 304] width 383 height 29
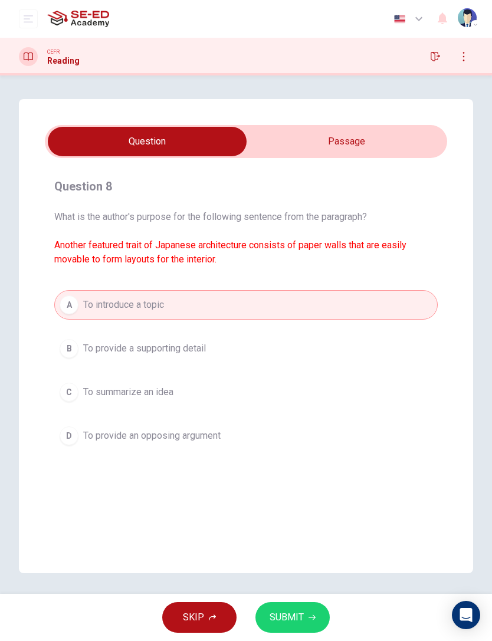
click at [252, 335] on button "B To provide a supporting detail" at bounding box center [245, 348] width 383 height 29
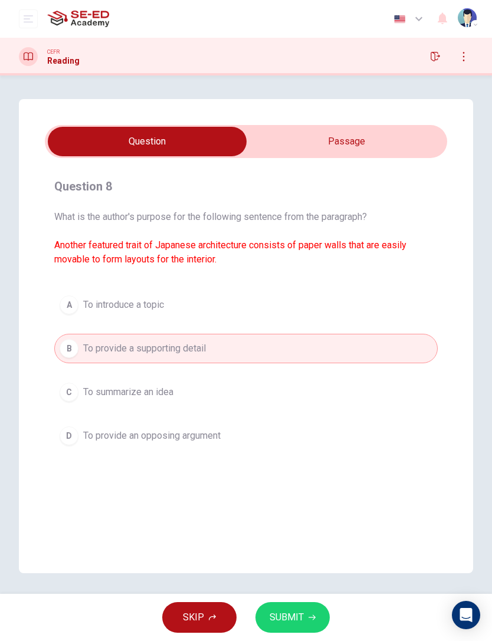
click at [297, 428] on button "SUBMIT" at bounding box center [292, 617] width 74 height 31
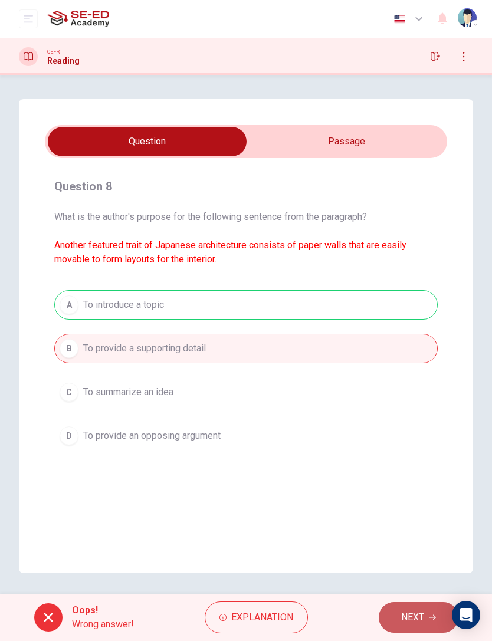
click at [411, 428] on span "NEXT" at bounding box center [412, 617] width 23 height 17
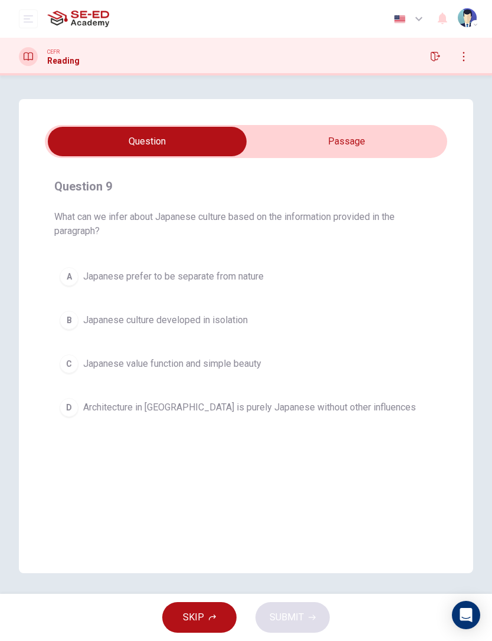
click at [287, 404] on span "Architecture in [GEOGRAPHIC_DATA] is purely Japanese without other influences" at bounding box center [249, 407] width 333 height 14
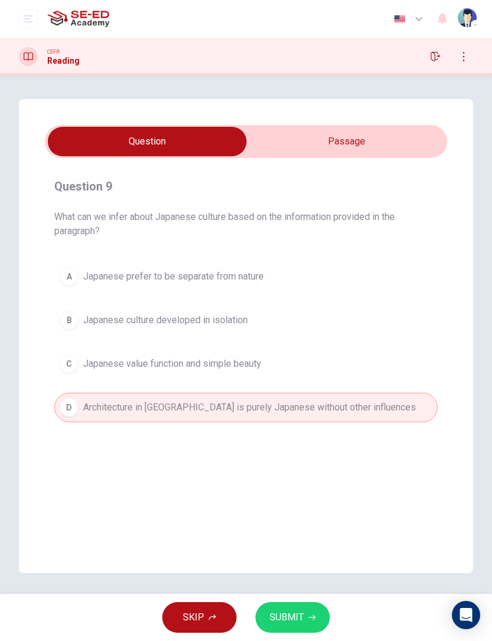
click at [294, 428] on button "SUBMIT" at bounding box center [292, 617] width 74 height 31
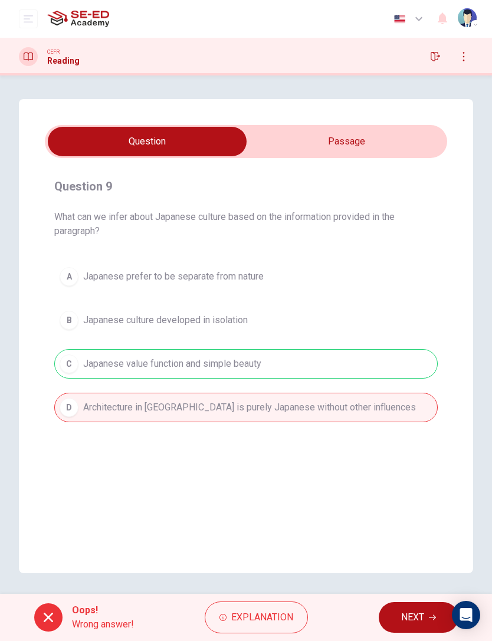
click at [275, 428] on span "Explanation" at bounding box center [262, 617] width 62 height 17
click at [60, 428] on div "Question 9 What can we infer about Japanese culture based on the information pr…" at bounding box center [246, 336] width 454 height 474
click at [413, 428] on span "NEXT" at bounding box center [412, 617] width 23 height 17
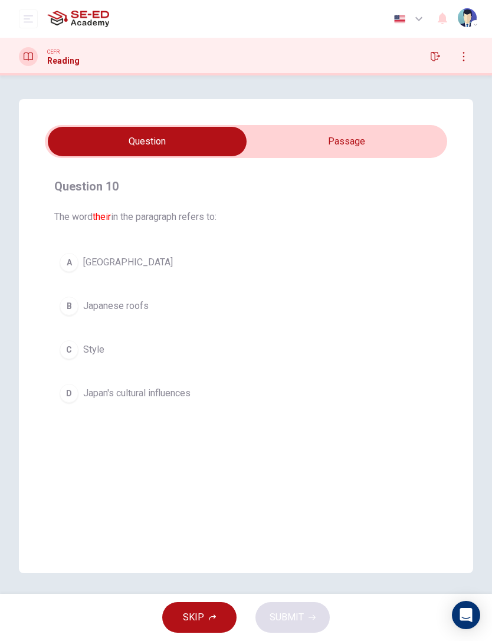
click at [410, 139] on input "checkbox" at bounding box center [147, 141] width 603 height 29
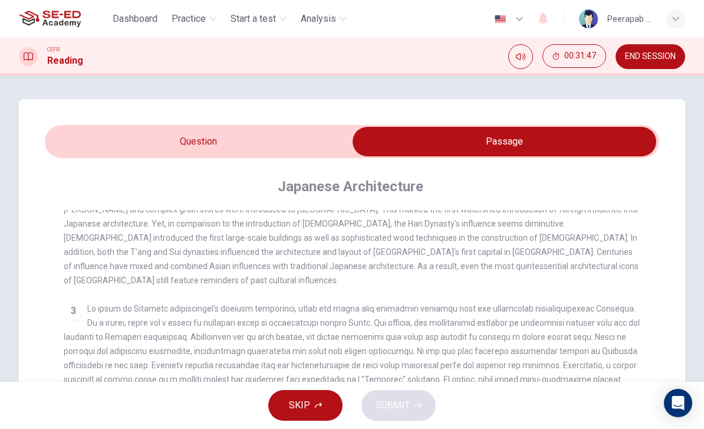
click at [288, 131] on input "checkbox" at bounding box center [505, 141] width 922 height 29
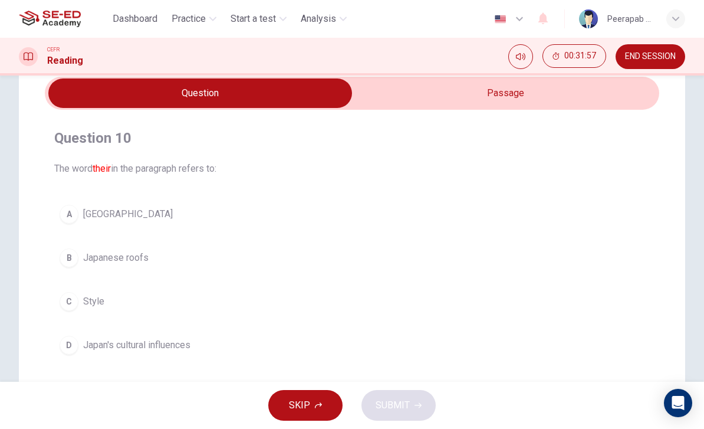
scroll to position [50, 0]
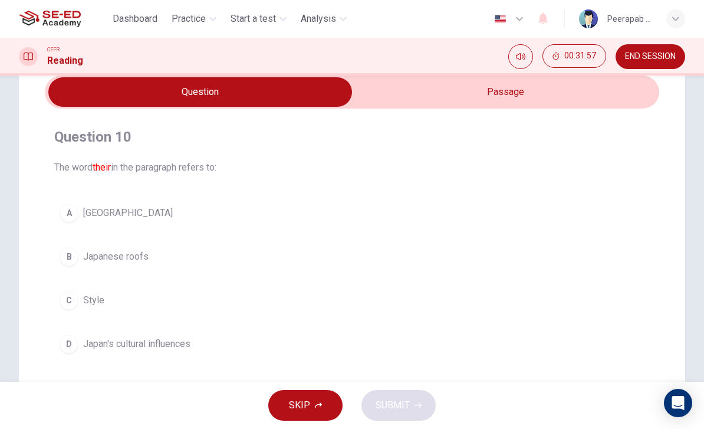
click at [569, 100] on input "checkbox" at bounding box center [200, 91] width 922 height 29
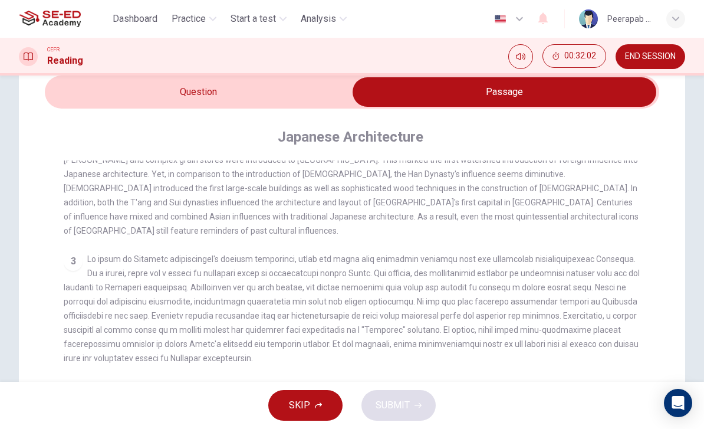
click at [320, 96] on input "checkbox" at bounding box center [505, 91] width 922 height 29
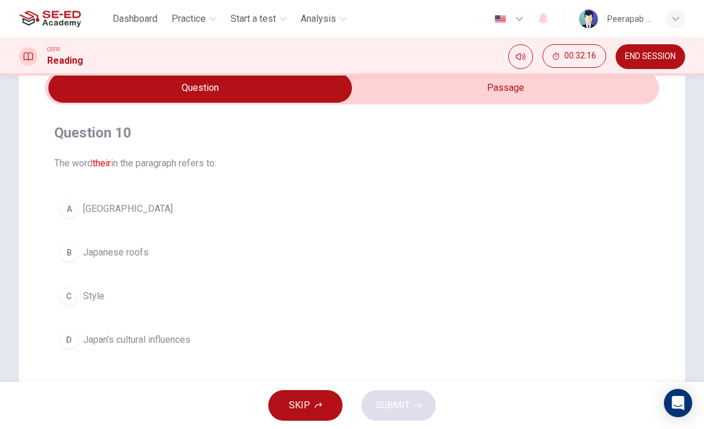
scroll to position [54, 0]
click at [264, 336] on button "D Japan's cultural influences" at bounding box center [352, 338] width 596 height 29
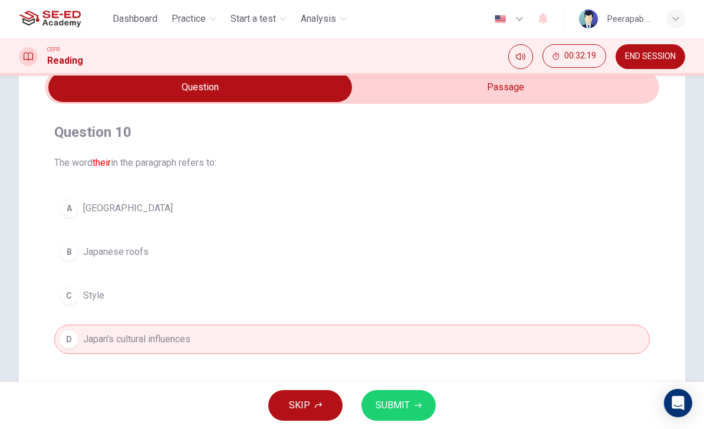
click at [394, 396] on button "SUBMIT" at bounding box center [398, 405] width 74 height 31
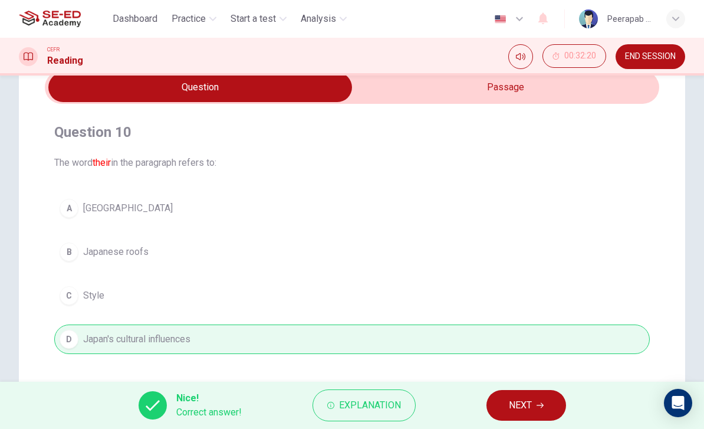
click at [521, 409] on span "NEXT" at bounding box center [520, 405] width 23 height 17
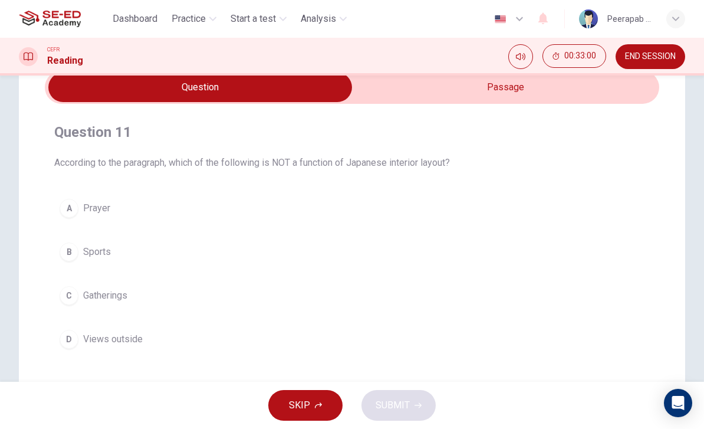
click at [379, 98] on input "checkbox" at bounding box center [200, 87] width 922 height 29
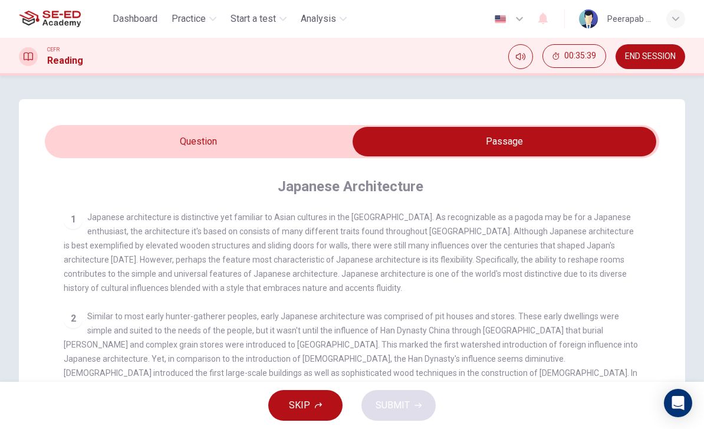
scroll to position [0, 0]
click at [205, 156] on input "checkbox" at bounding box center [505, 141] width 922 height 29
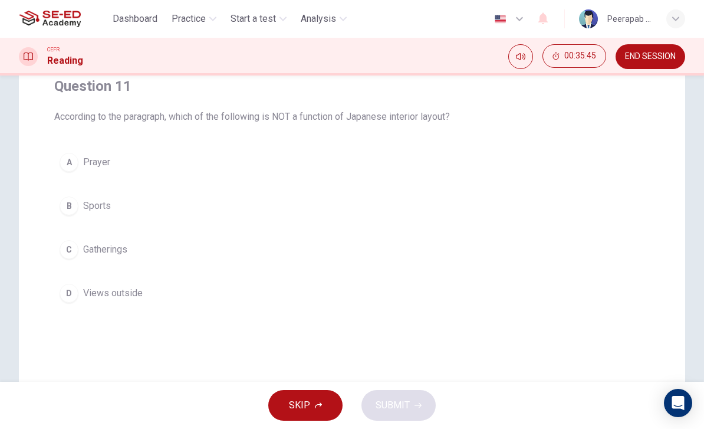
scroll to position [104, 0]
click at [345, 160] on button "A Prayer" at bounding box center [352, 158] width 596 height 29
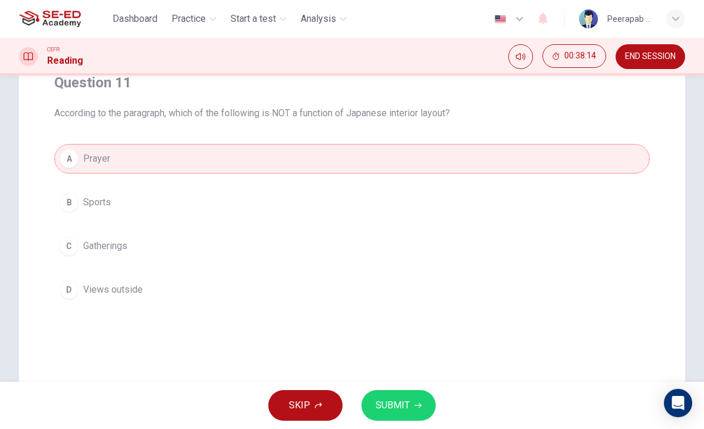
click at [395, 396] on button "SUBMIT" at bounding box center [398, 405] width 74 height 31
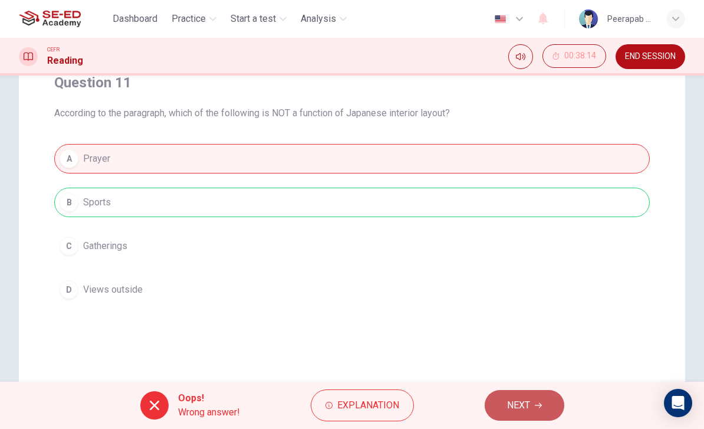
click at [513, 405] on span "NEXT" at bounding box center [518, 405] width 23 height 17
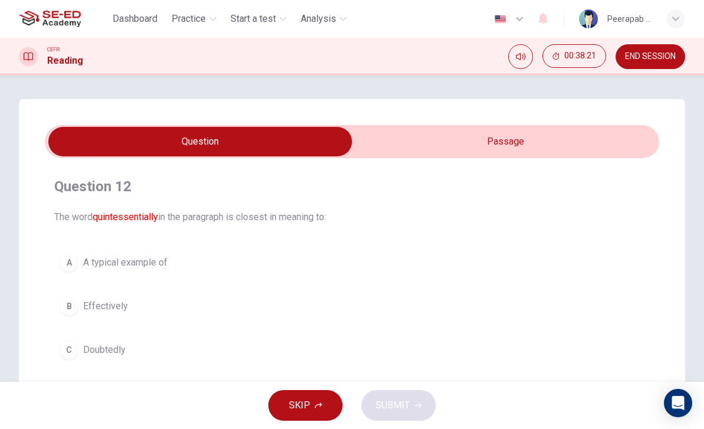
scroll to position [0, 0]
click at [540, 143] on input "checkbox" at bounding box center [200, 141] width 922 height 29
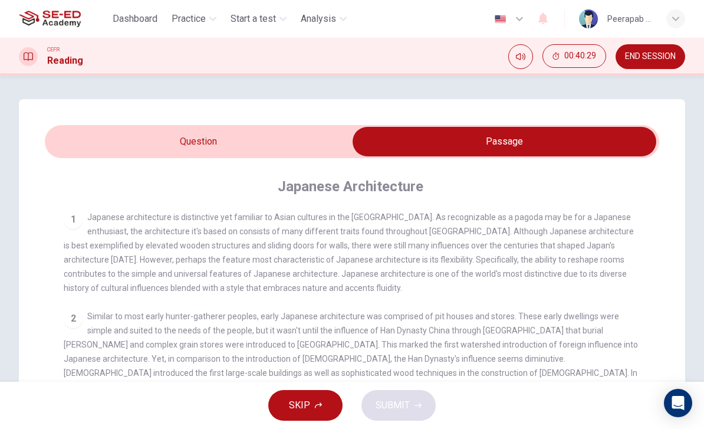
click at [97, 143] on input "checkbox" at bounding box center [505, 141] width 922 height 29
checkbox input "false"
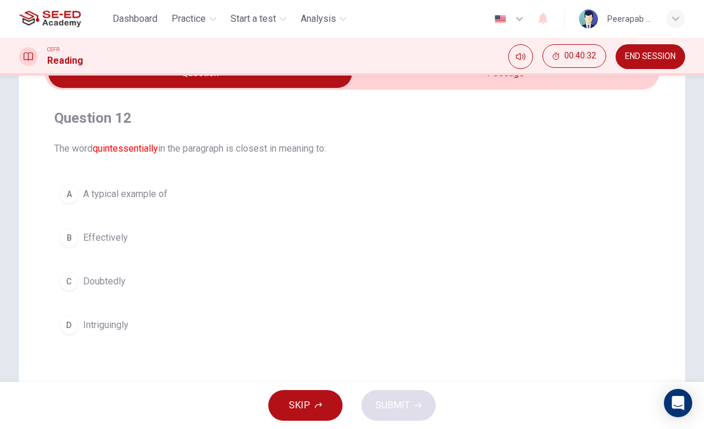
scroll to position [69, 0]
click at [71, 323] on div "D" at bounding box center [69, 324] width 19 height 19
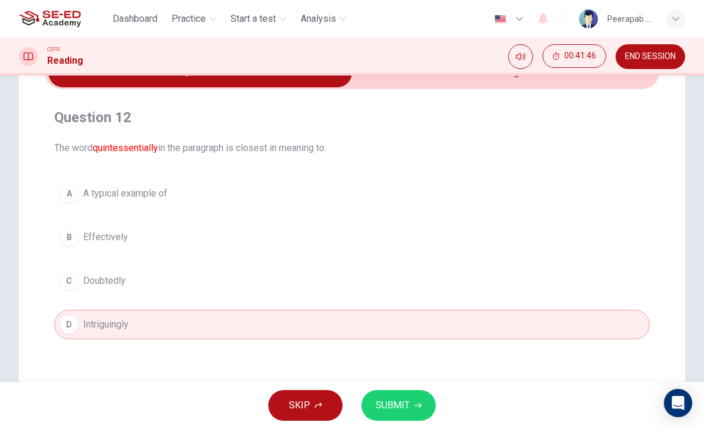
click at [423, 406] on button "SUBMIT" at bounding box center [398, 405] width 74 height 31
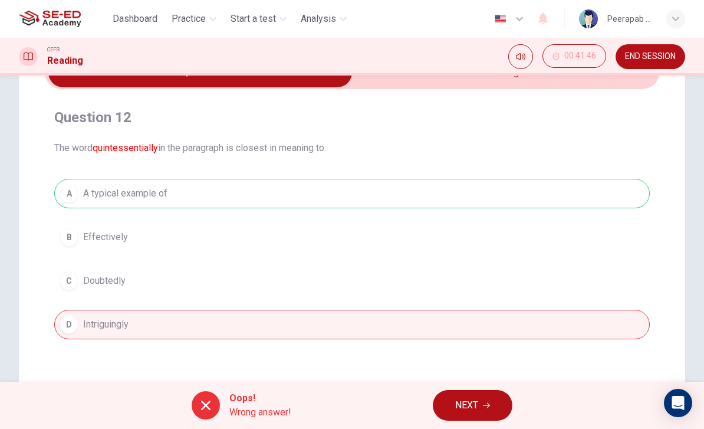
click at [469, 400] on span "NEXT" at bounding box center [466, 405] width 23 height 17
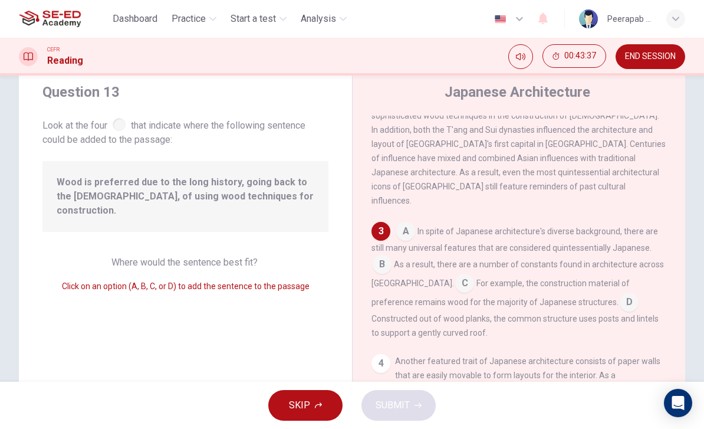
scroll to position [321, 0]
click at [620, 291] on input at bounding box center [629, 300] width 19 height 19
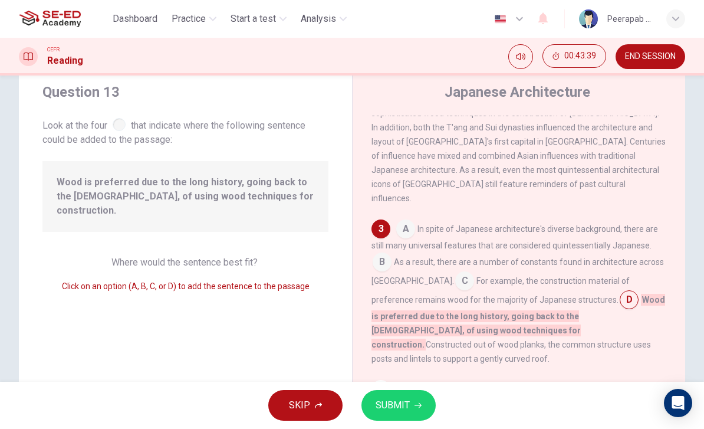
click at [397, 400] on span "SUBMIT" at bounding box center [393, 405] width 34 height 17
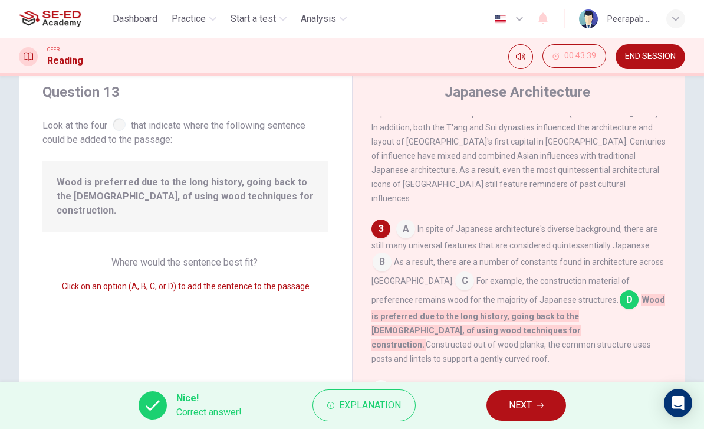
click at [548, 413] on button "NEXT" at bounding box center [526, 405] width 80 height 31
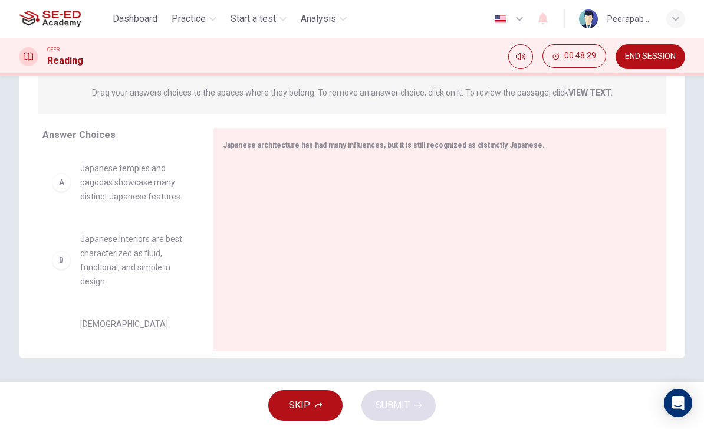
scroll to position [0, 0]
click at [650, 15] on div "Peerapab Sangsuwan" at bounding box center [629, 19] width 45 height 14
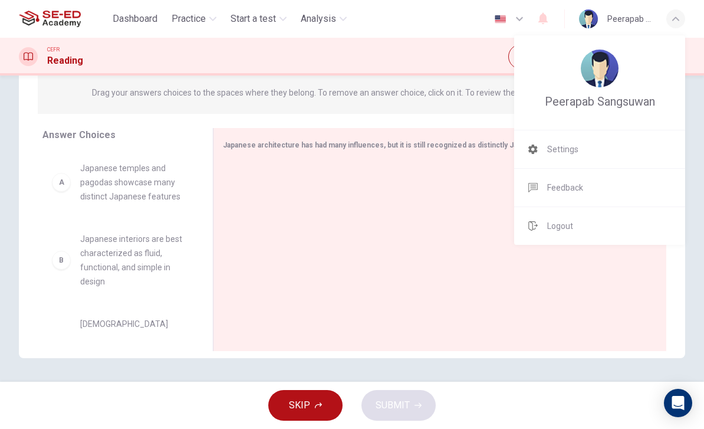
click at [661, 14] on div at bounding box center [352, 214] width 704 height 429
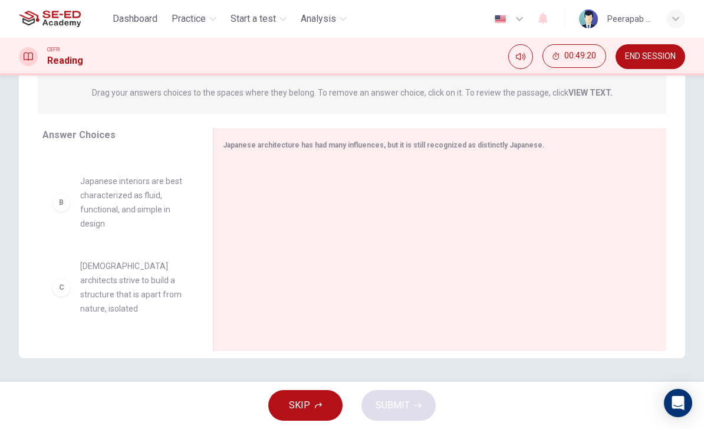
scroll to position [60, 0]
click at [65, 199] on div "B" at bounding box center [61, 200] width 19 height 19
click at [66, 200] on div "B" at bounding box center [61, 200] width 19 height 19
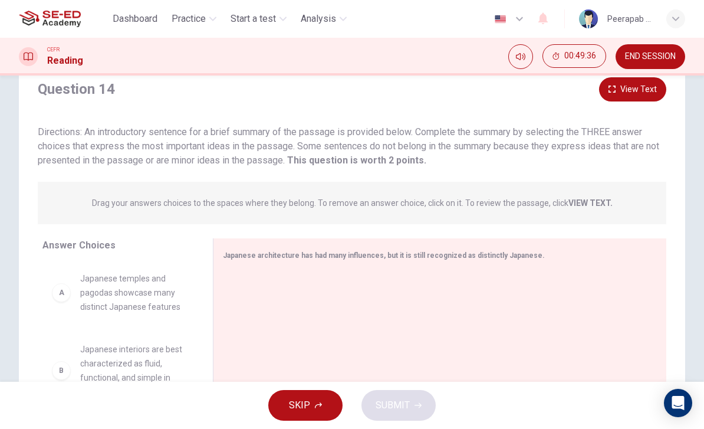
scroll to position [53, 0]
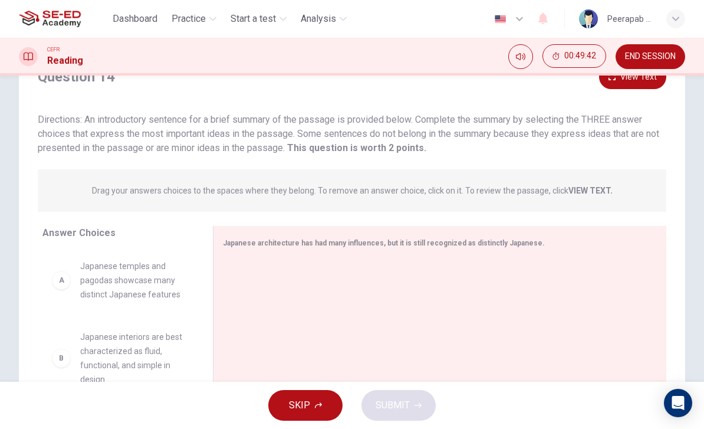
click at [426, 188] on p "Drag your answers choices to the spaces where they belong. To remove an answer …" at bounding box center [352, 190] width 521 height 9
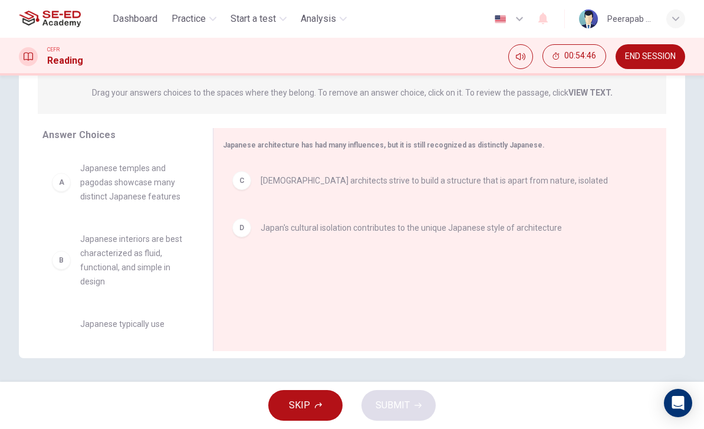
scroll to position [0, 0]
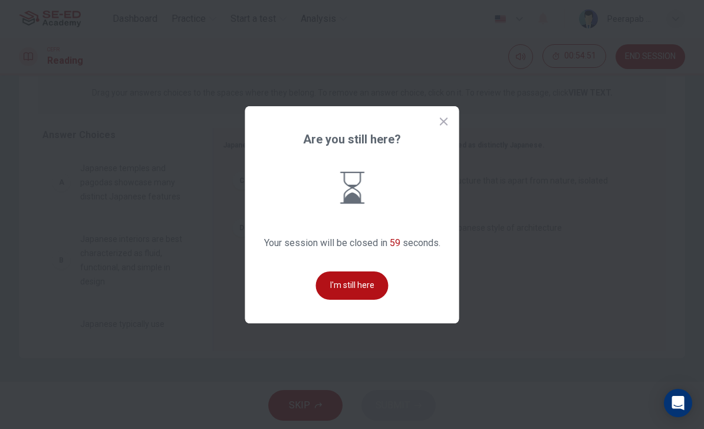
click at [355, 300] on button "I'm still here" at bounding box center [352, 285] width 73 height 28
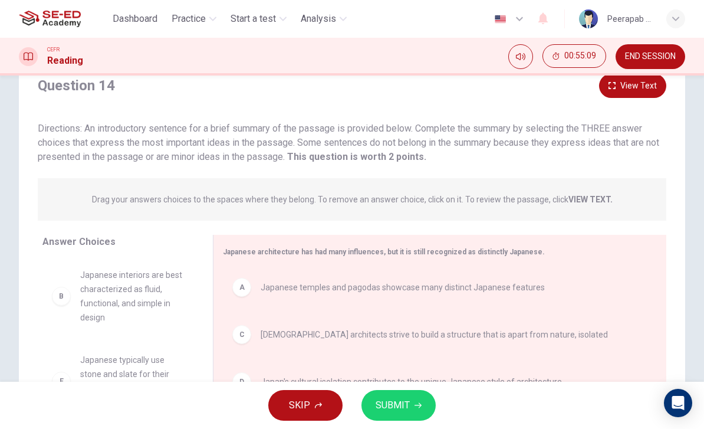
scroll to position [44, 0]
click at [400, 406] on span "SUBMIT" at bounding box center [393, 405] width 34 height 17
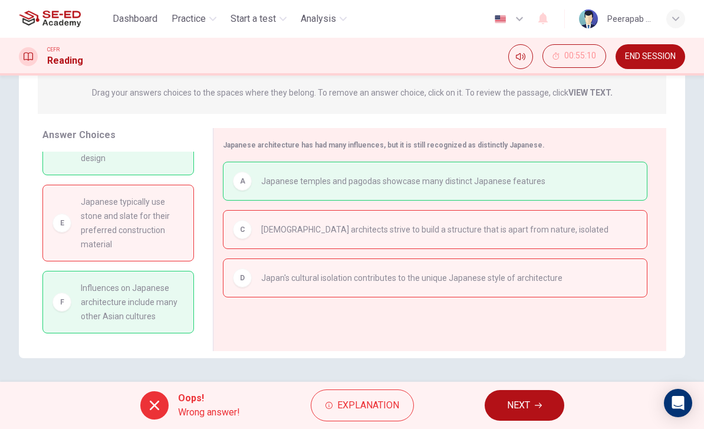
scroll to position [53, 0]
click at [525, 396] on button "NEXT" at bounding box center [525, 405] width 80 height 31
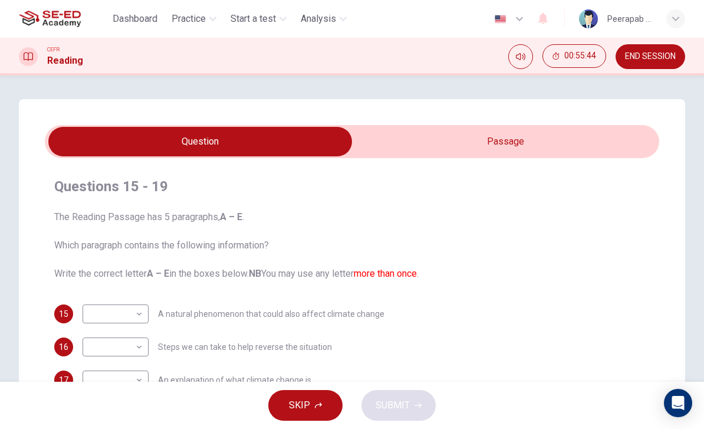
click at [520, 150] on input "checkbox" at bounding box center [200, 141] width 922 height 29
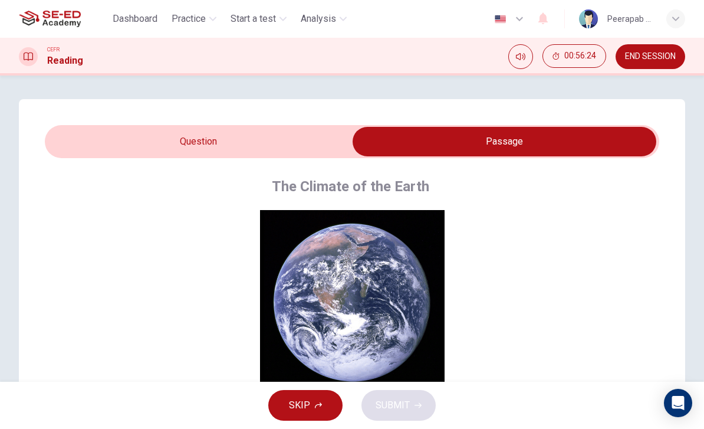
click at [185, 150] on input "checkbox" at bounding box center [505, 141] width 922 height 29
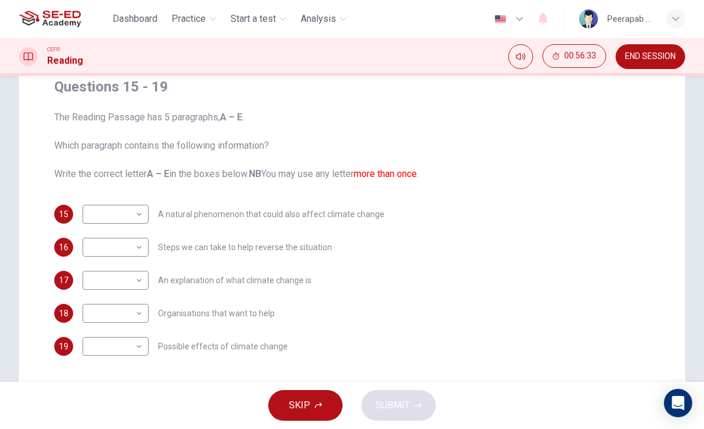
scroll to position [100, 0]
click at [93, 217] on body "This site uses cookies, as explained in our Privacy Policy . If you agree to th…" at bounding box center [352, 214] width 704 height 429
click at [621, 253] on div at bounding box center [352, 214] width 704 height 429
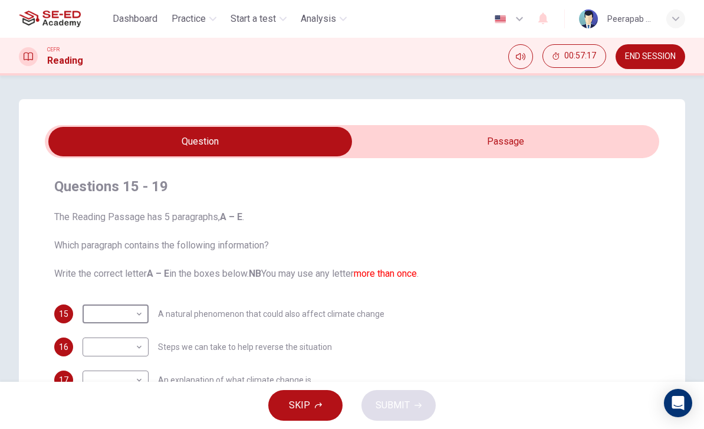
scroll to position [0, 0]
click at [404, 143] on input "checkbox" at bounding box center [200, 141] width 922 height 29
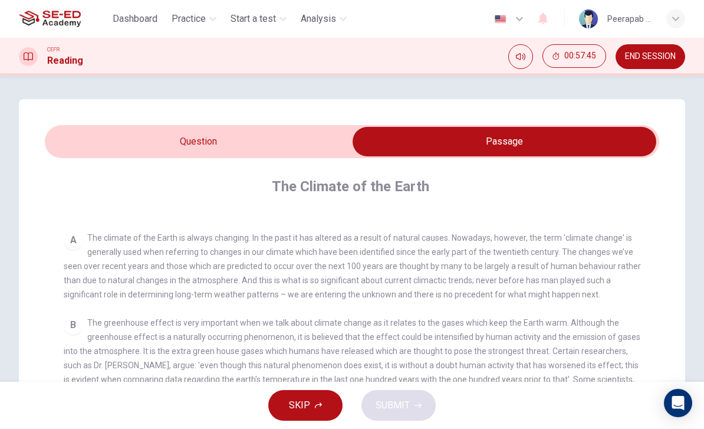
scroll to position [211, 0]
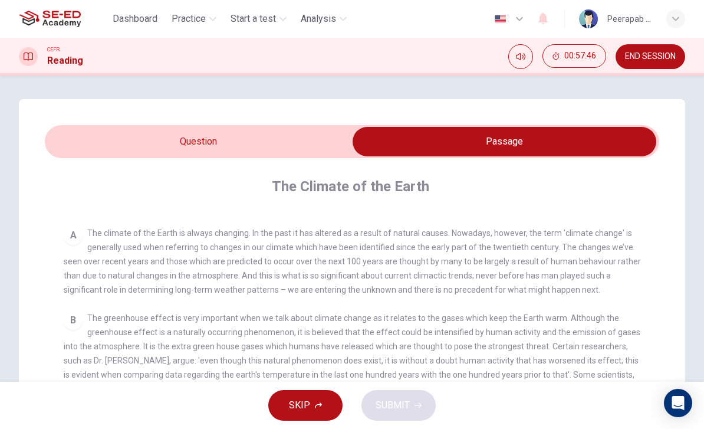
click at [204, 146] on input "checkbox" at bounding box center [505, 141] width 922 height 29
checkbox input "false"
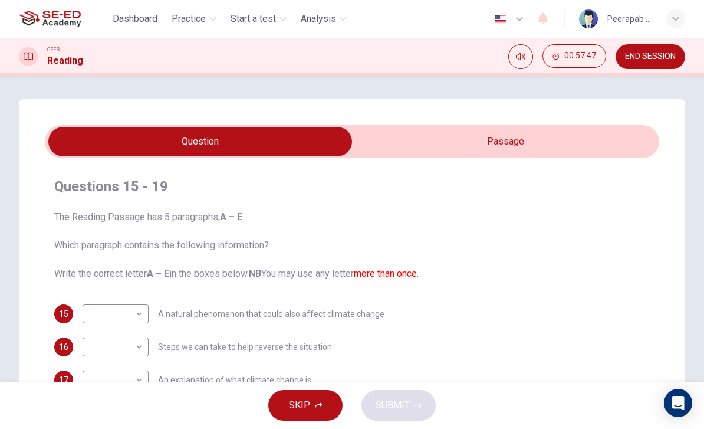
click at [120, 323] on body "This site uses cookies, as explained in our Privacy Policy . If you agree to th…" at bounding box center [352, 214] width 704 height 429
click at [96, 331] on li "A" at bounding box center [116, 332] width 66 height 19
type input "A"
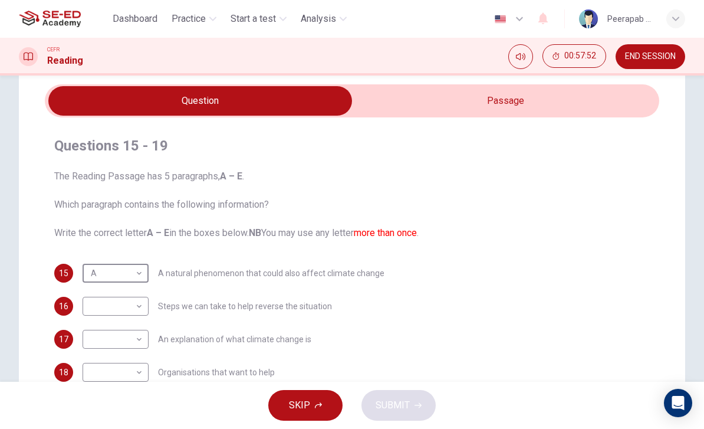
scroll to position [37, 0]
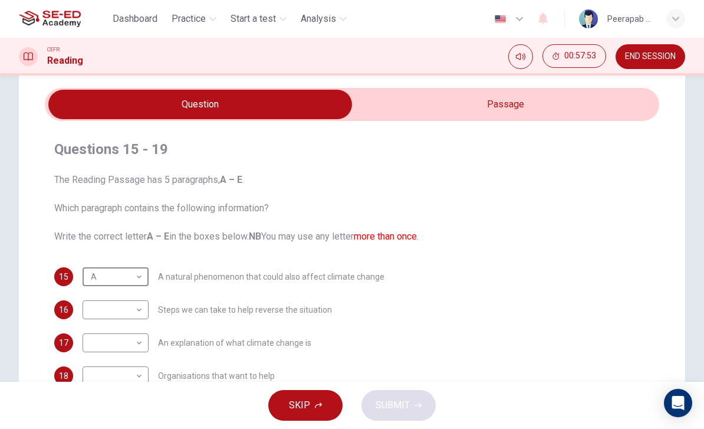
click at [585, 117] on input "checkbox" at bounding box center [200, 104] width 922 height 29
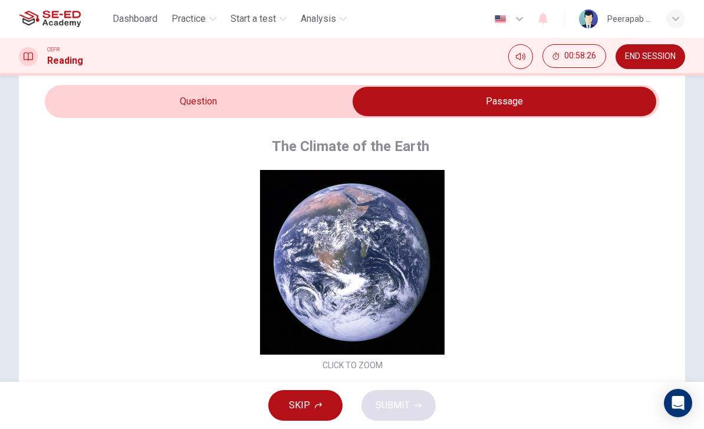
scroll to position [41, 0]
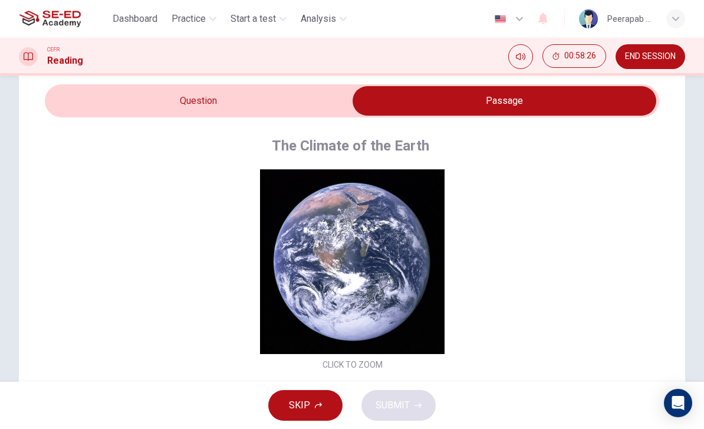
click at [131, 103] on input "checkbox" at bounding box center [505, 100] width 922 height 29
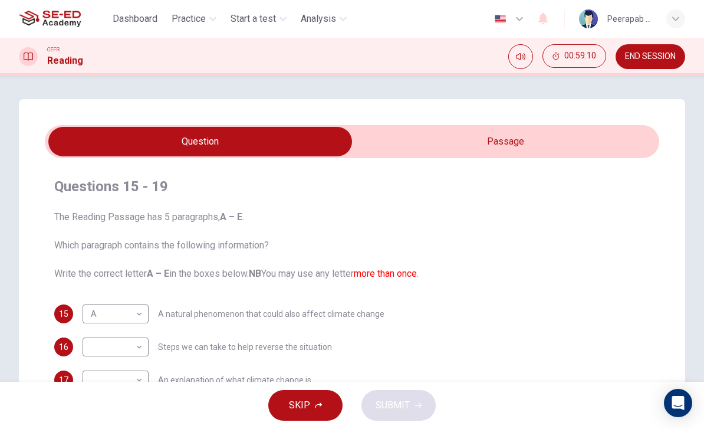
scroll to position [0, 0]
click at [414, 145] on input "checkbox" at bounding box center [200, 141] width 922 height 29
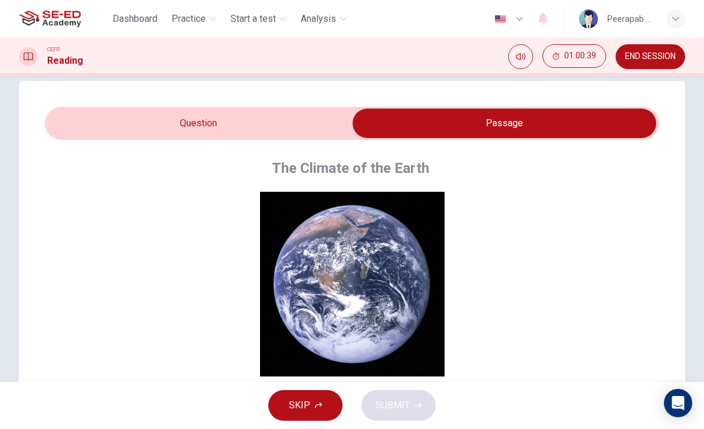
scroll to position [2, 0]
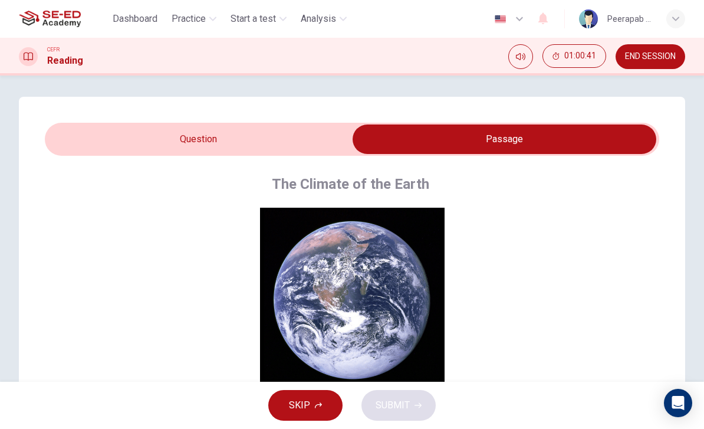
click at [113, 138] on input "checkbox" at bounding box center [505, 138] width 922 height 29
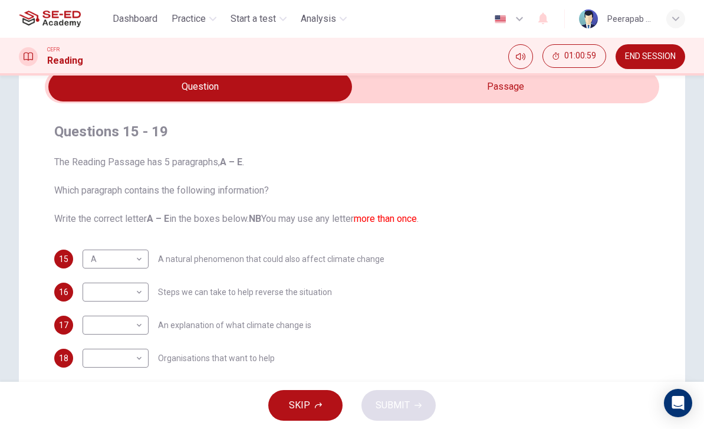
scroll to position [55, 0]
click at [581, 100] on input "checkbox" at bounding box center [200, 85] width 922 height 29
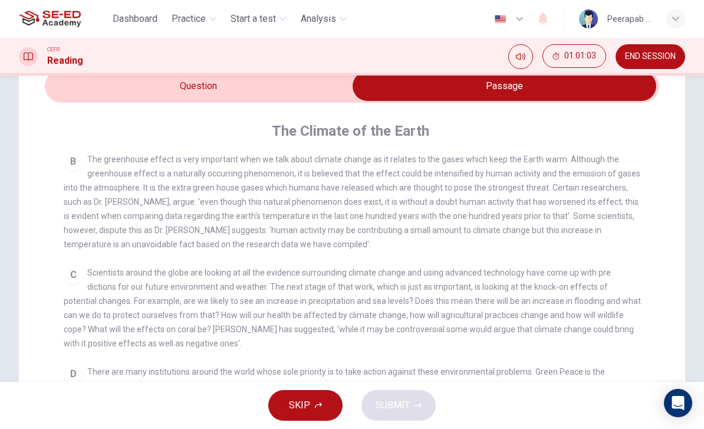
scroll to position [333, 0]
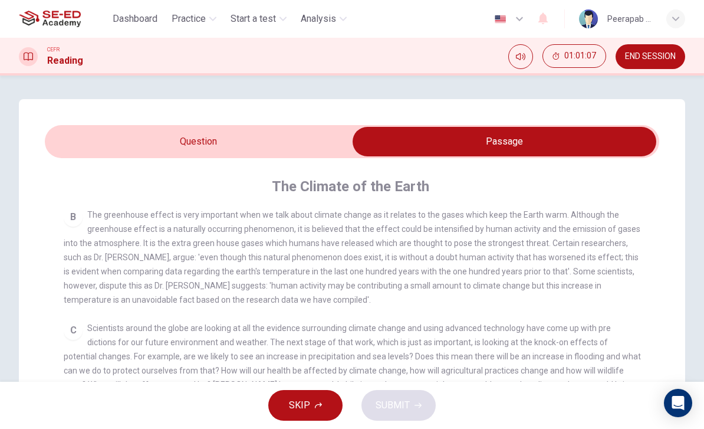
click at [570, 328] on span "Scientists around the globe are looking at all the evidence surrounding climate…" at bounding box center [352, 363] width 577 height 80
click at [134, 134] on input "checkbox" at bounding box center [505, 141] width 922 height 29
checkbox input "false"
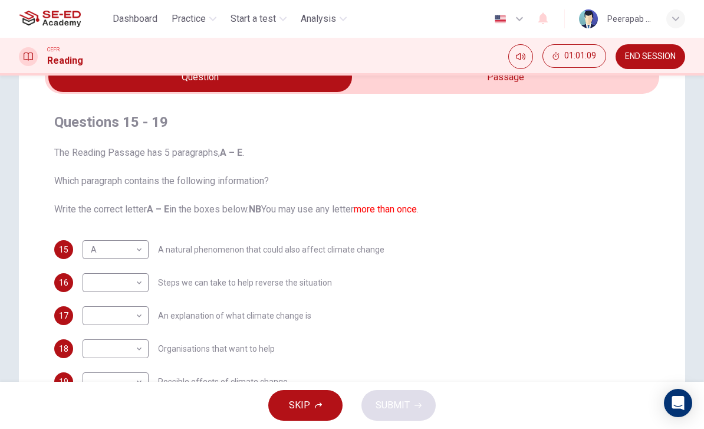
scroll to position [77, 0]
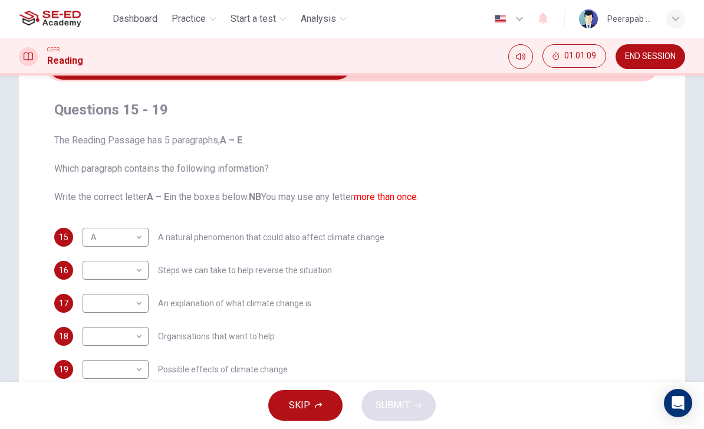
click at [103, 344] on body "This site uses cookies, as explained in our Privacy Policy . If you agree to th…" at bounding box center [352, 214] width 704 height 429
click at [93, 389] on li "D" at bounding box center [116, 390] width 66 height 19
type input "D"
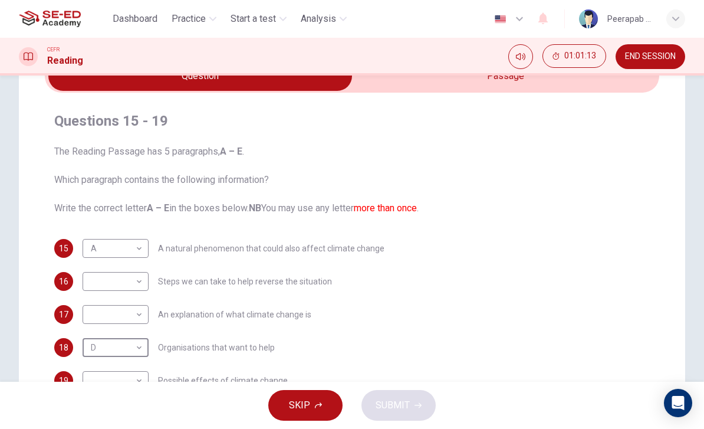
scroll to position [64, 0]
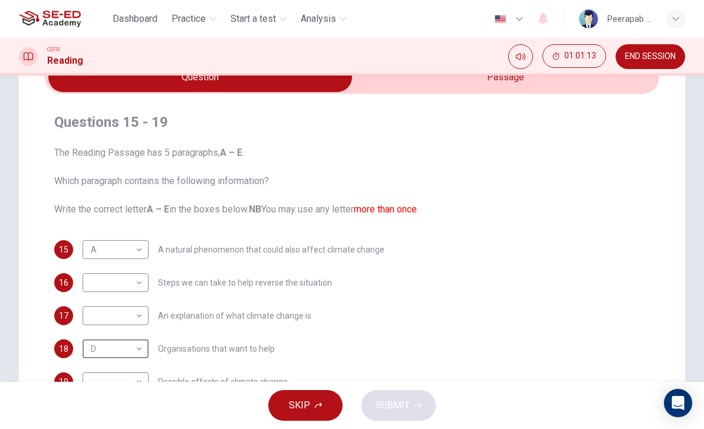
click at [597, 87] on input "checkbox" at bounding box center [200, 77] width 922 height 29
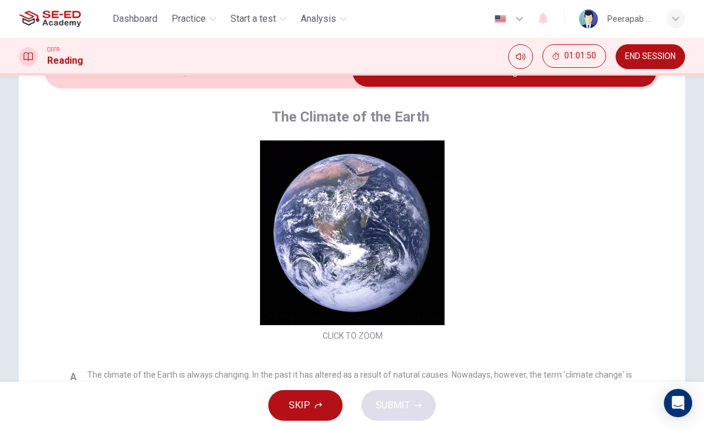
scroll to position [68, 0]
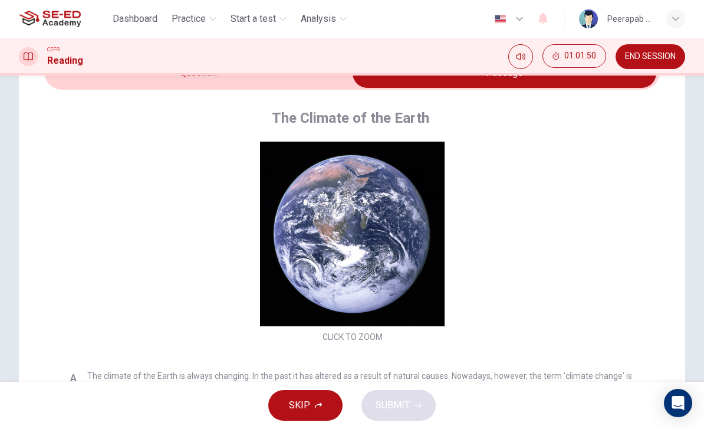
click at [136, 80] on input "checkbox" at bounding box center [505, 72] width 922 height 29
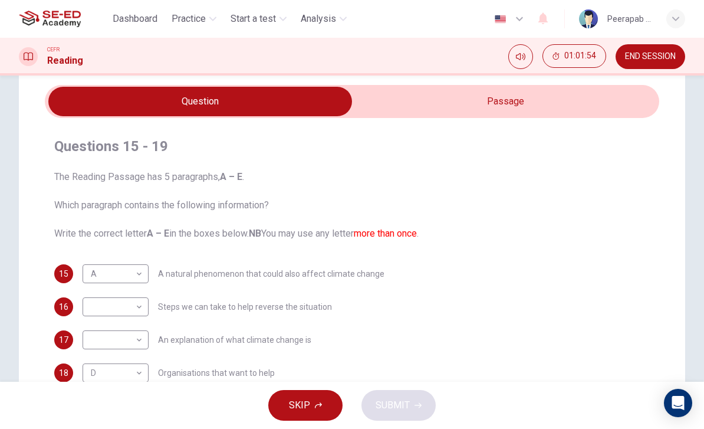
scroll to position [38, 0]
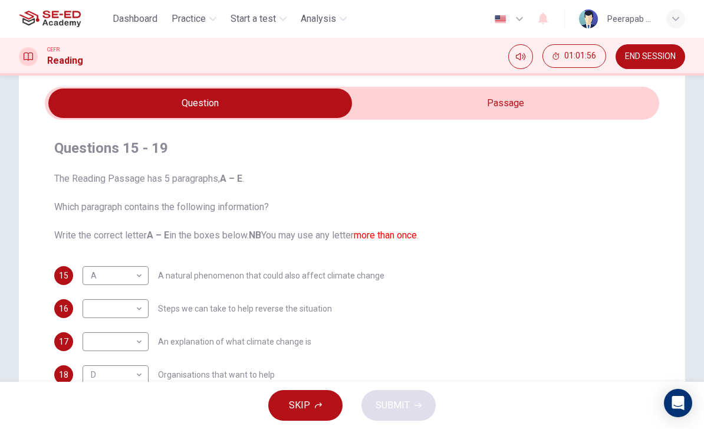
click at [603, 96] on input "checkbox" at bounding box center [200, 102] width 922 height 29
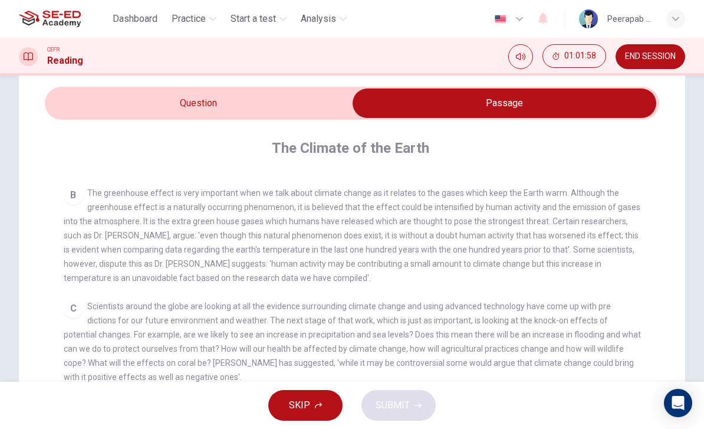
scroll to position [300, 0]
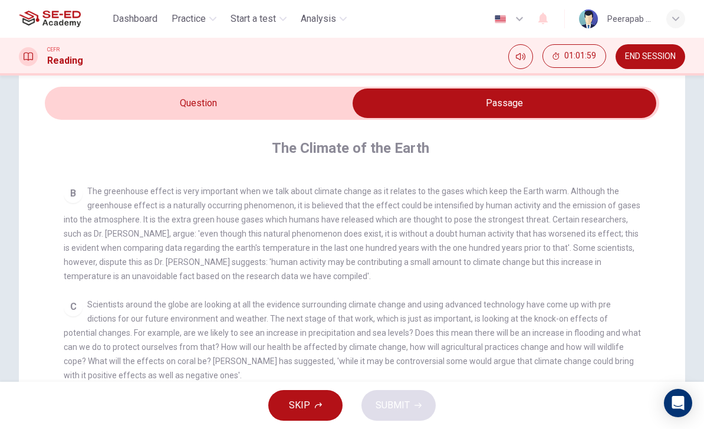
click at [129, 89] on input "checkbox" at bounding box center [505, 102] width 922 height 29
checkbox input "false"
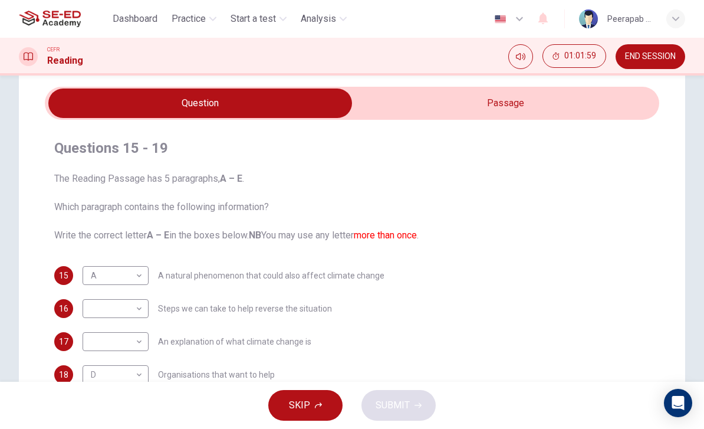
click at [98, 275] on body "This site uses cookies, as explained in our Privacy Policy . If you agree to th…" at bounding box center [352, 214] width 704 height 429
click at [96, 301] on li "A" at bounding box center [116, 294] width 66 height 19
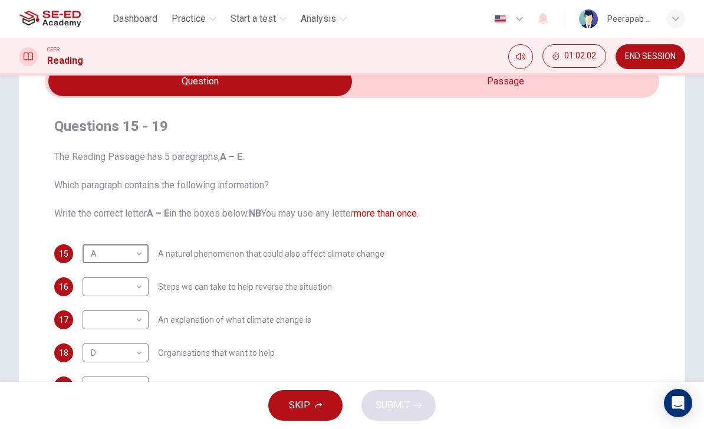
click at [101, 252] on body "This site uses cookies, as explained in our Privacy Policy . If you agree to th…" at bounding box center [352, 214] width 704 height 429
click at [94, 290] on li "B" at bounding box center [116, 291] width 66 height 19
type input "B"
click at [114, 327] on body "This site uses cookies, as explained in our Privacy Policy . If you agree to th…" at bounding box center [352, 214] width 704 height 429
click at [97, 332] on li "A" at bounding box center [116, 334] width 66 height 19
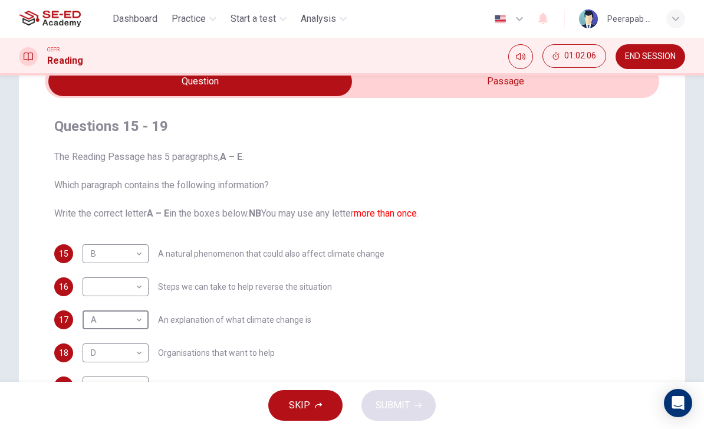
type input "A"
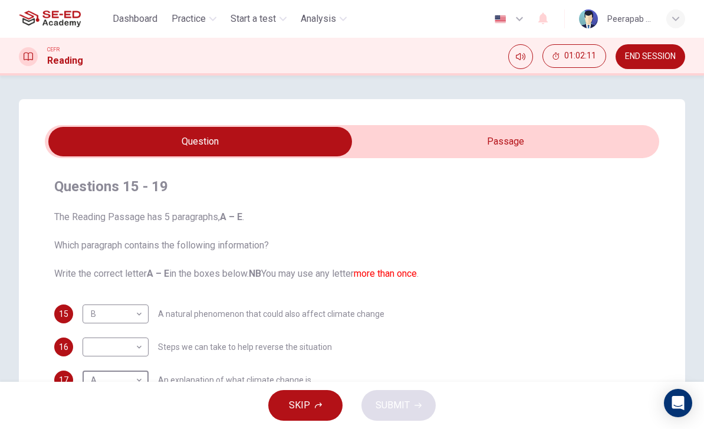
scroll to position [0, 0]
click at [571, 144] on input "checkbox" at bounding box center [200, 141] width 922 height 29
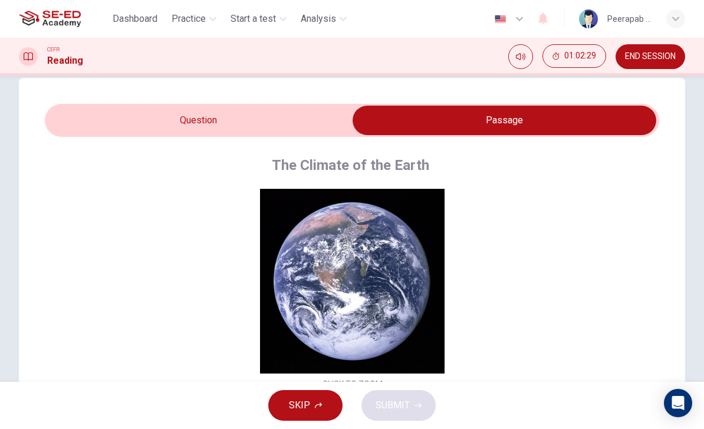
click at [153, 113] on input "checkbox" at bounding box center [505, 120] width 922 height 29
checkbox input "false"
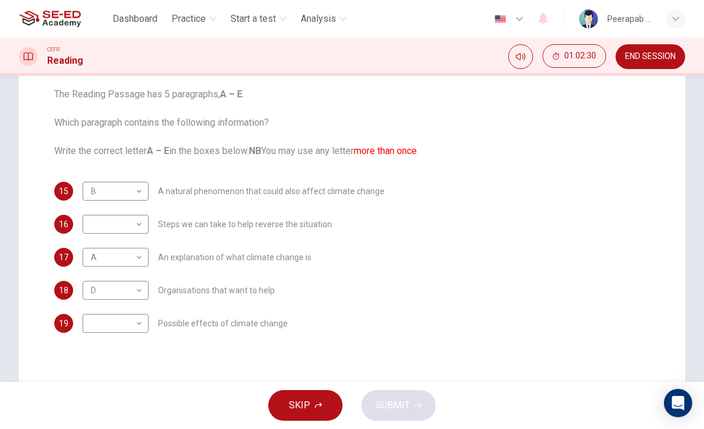
scroll to position [136, 0]
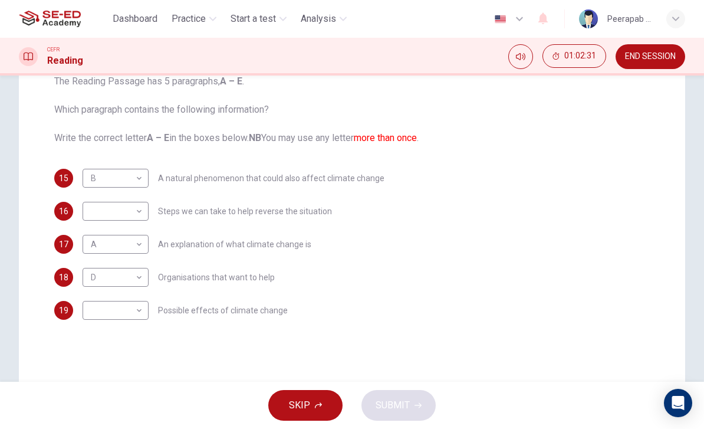
click at [94, 314] on body "This site uses cookies, as explained in our Privacy Policy . If you agree to th…" at bounding box center [352, 214] width 704 height 429
click at [101, 406] on li "E" at bounding box center [116, 404] width 66 height 19
type input "E"
click at [102, 212] on body "This site uses cookies, as explained in our Privacy Policy . If you agree to th…" at bounding box center [352, 214] width 704 height 429
click at [94, 265] on li "C" at bounding box center [116, 267] width 66 height 19
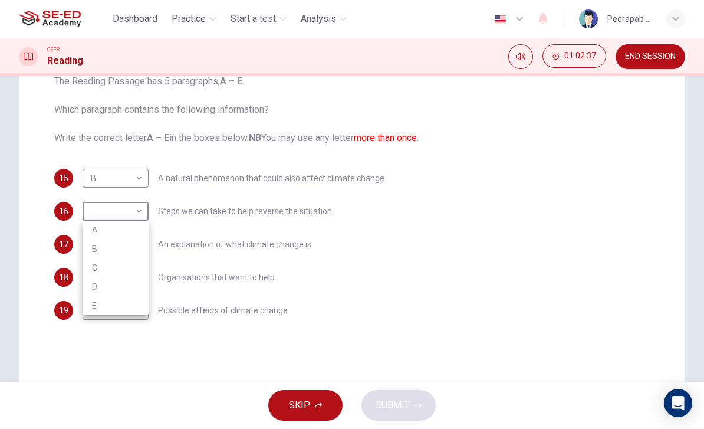
type input "C"
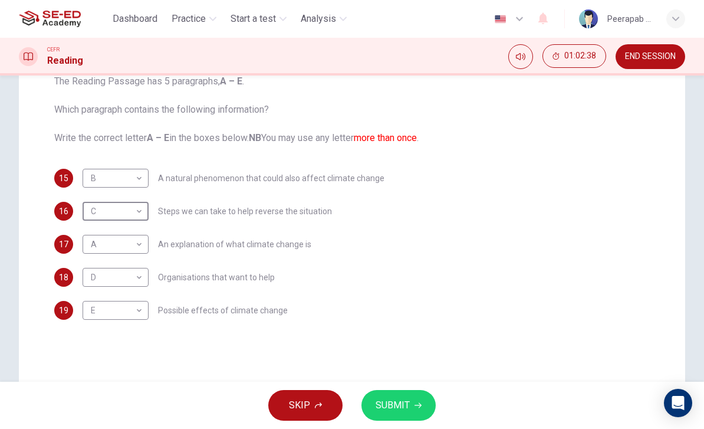
click at [406, 397] on span "SUBMIT" at bounding box center [393, 405] width 34 height 17
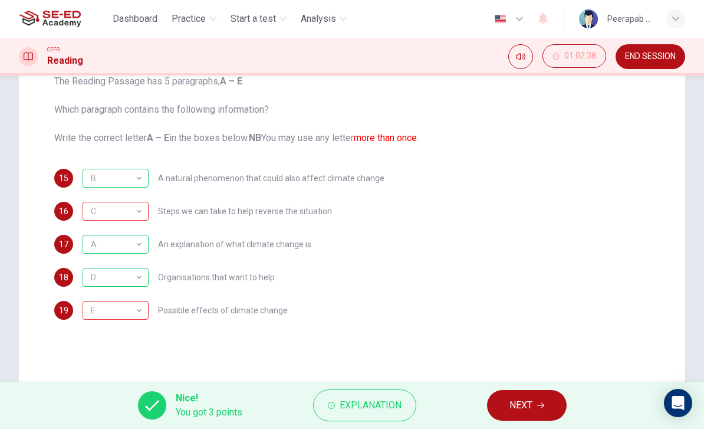
click at [653, 64] on button "END SESSION" at bounding box center [651, 56] width 70 height 25
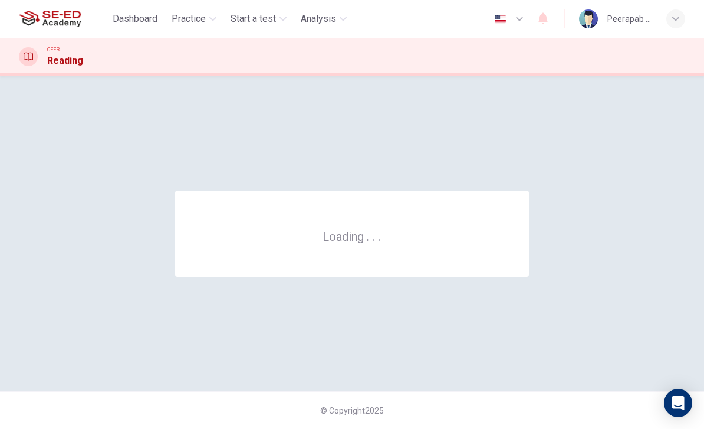
scroll to position [0, 0]
